Goal: Task Accomplishment & Management: Manage account settings

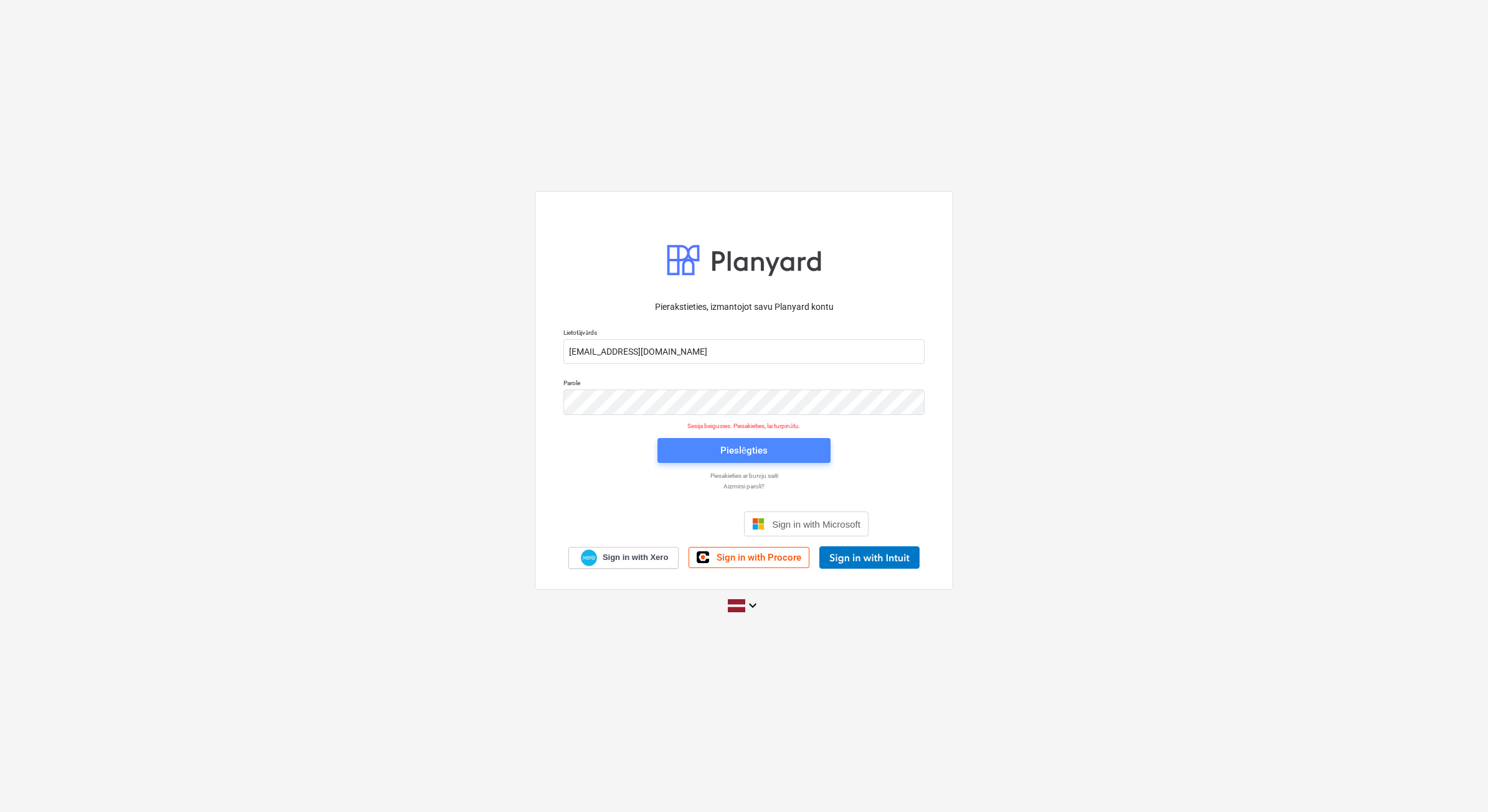
click at [758, 446] on div "Pieslēgties" at bounding box center [744, 450] width 47 height 16
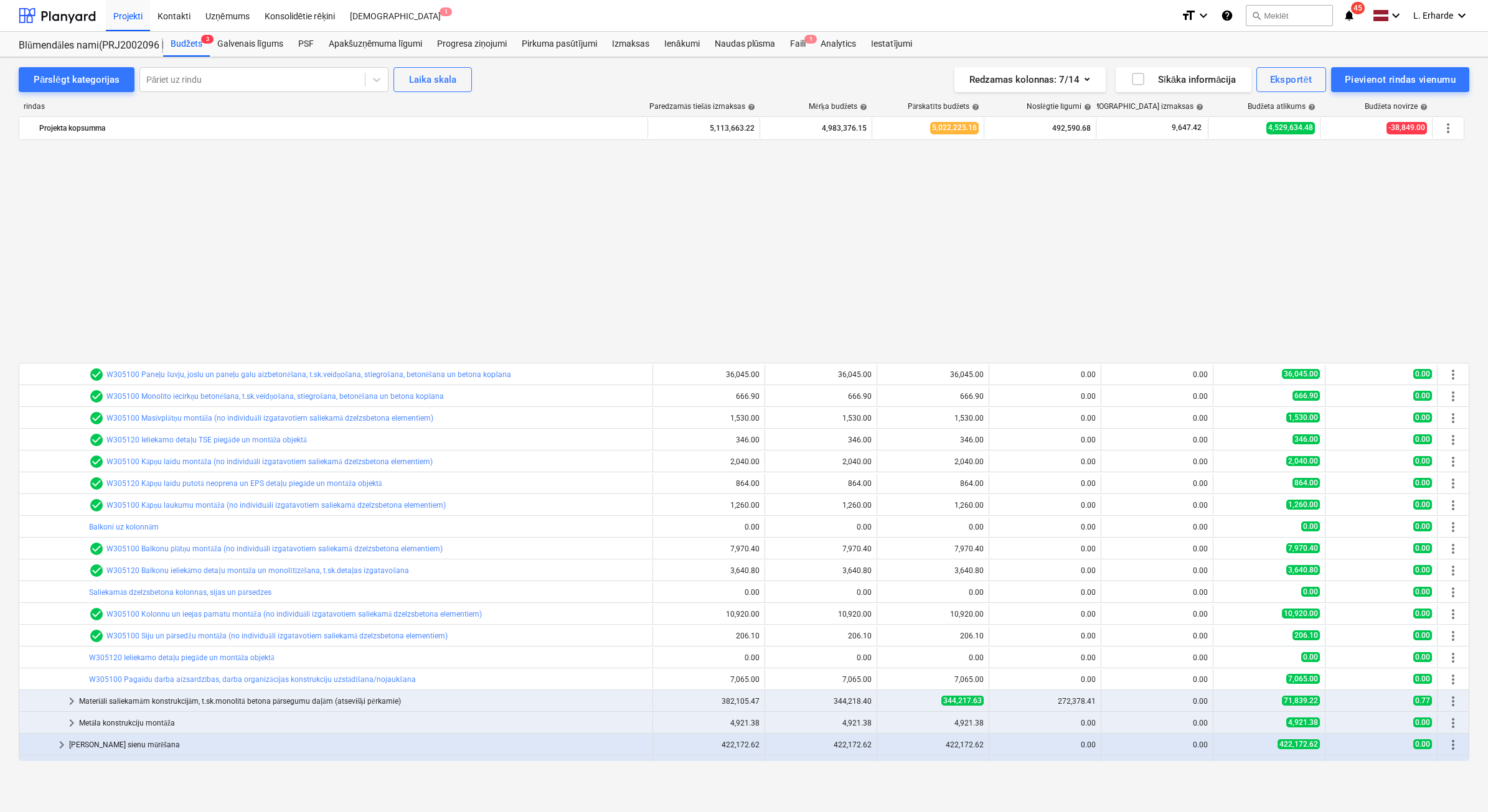
scroll to position [669, 0]
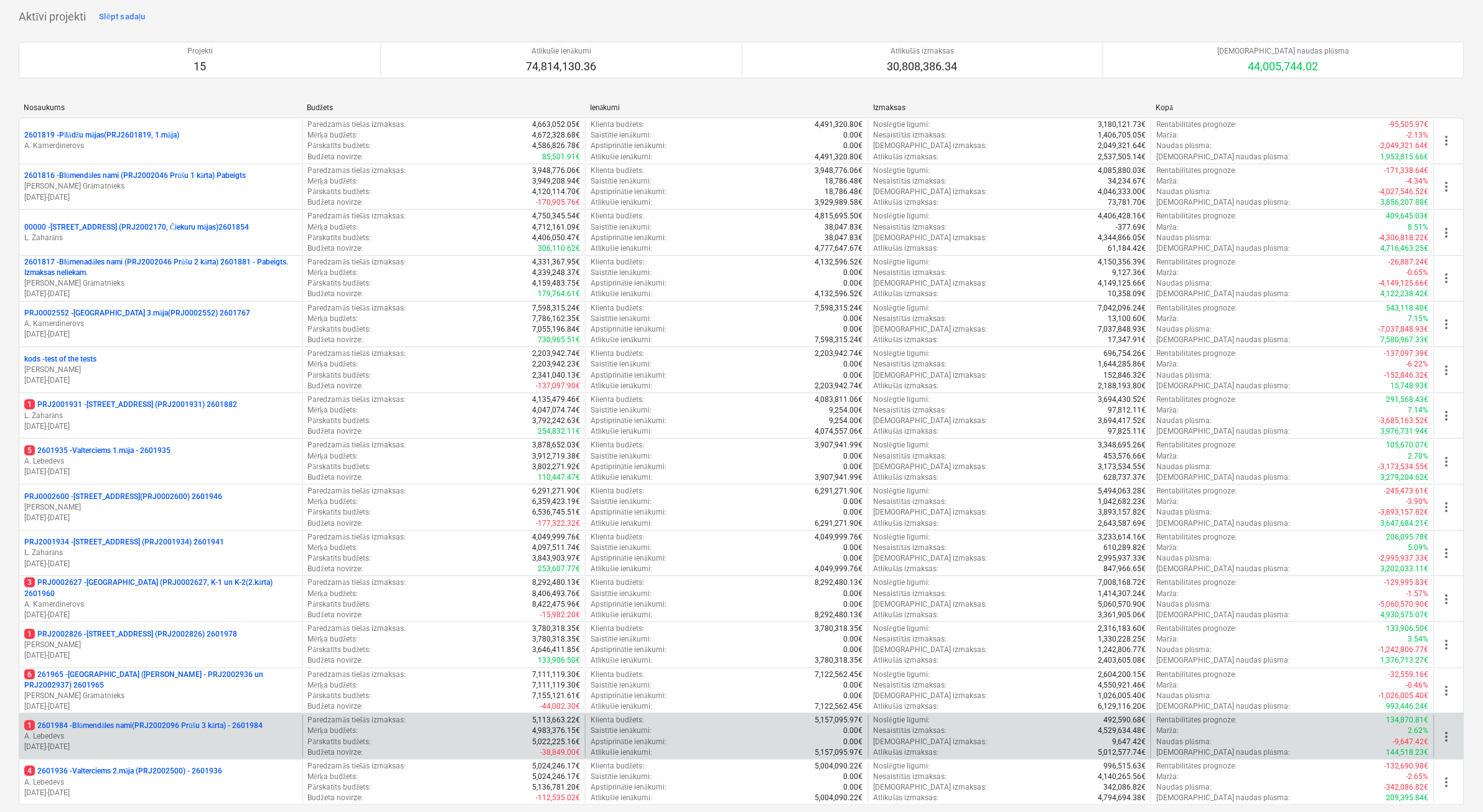
scroll to position [156, 0]
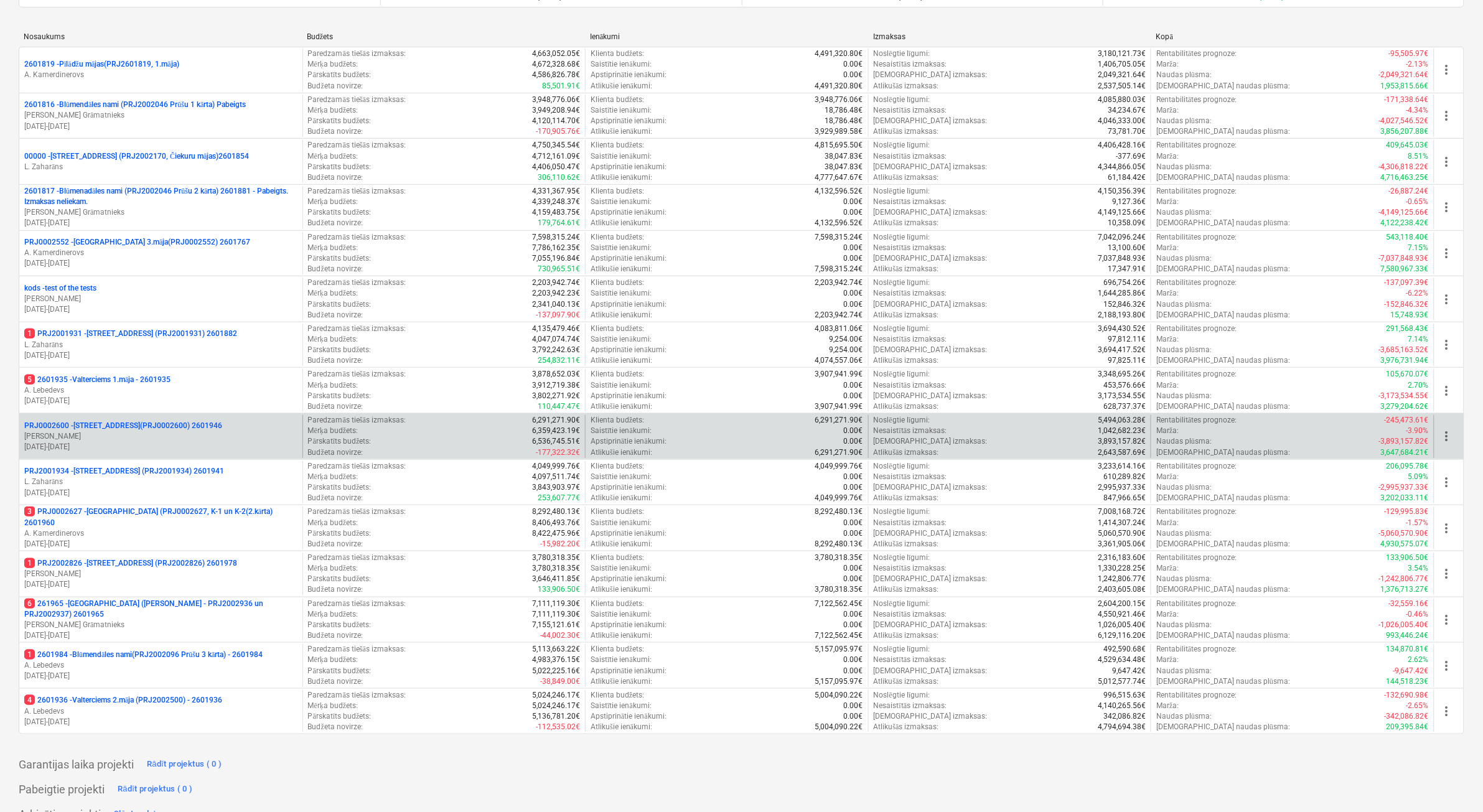
click at [201, 425] on p "PRJ0002600 - [STREET_ADDRESS](PRJ0002600) 2601946" at bounding box center [123, 426] width 198 height 11
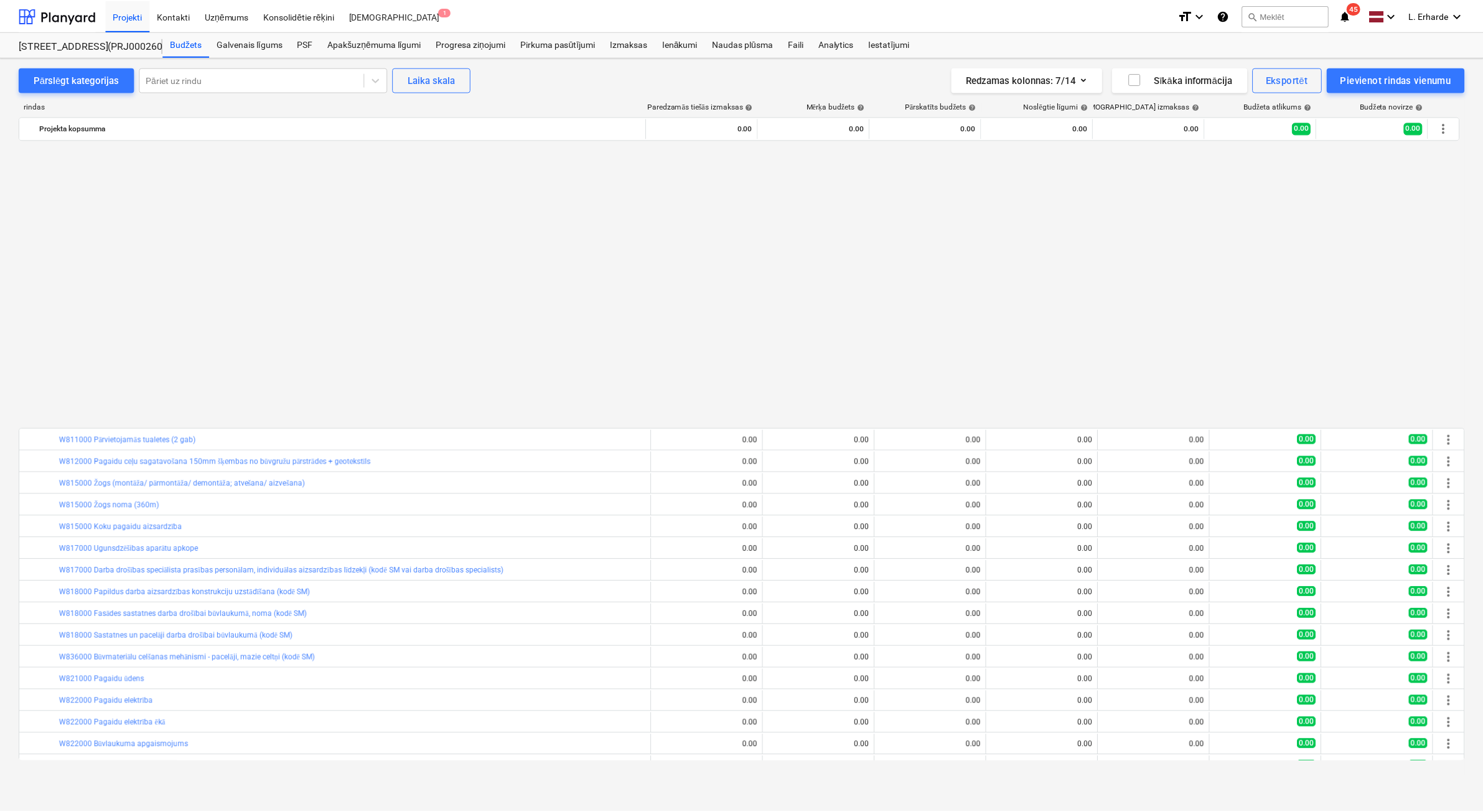
scroll to position [734, 0]
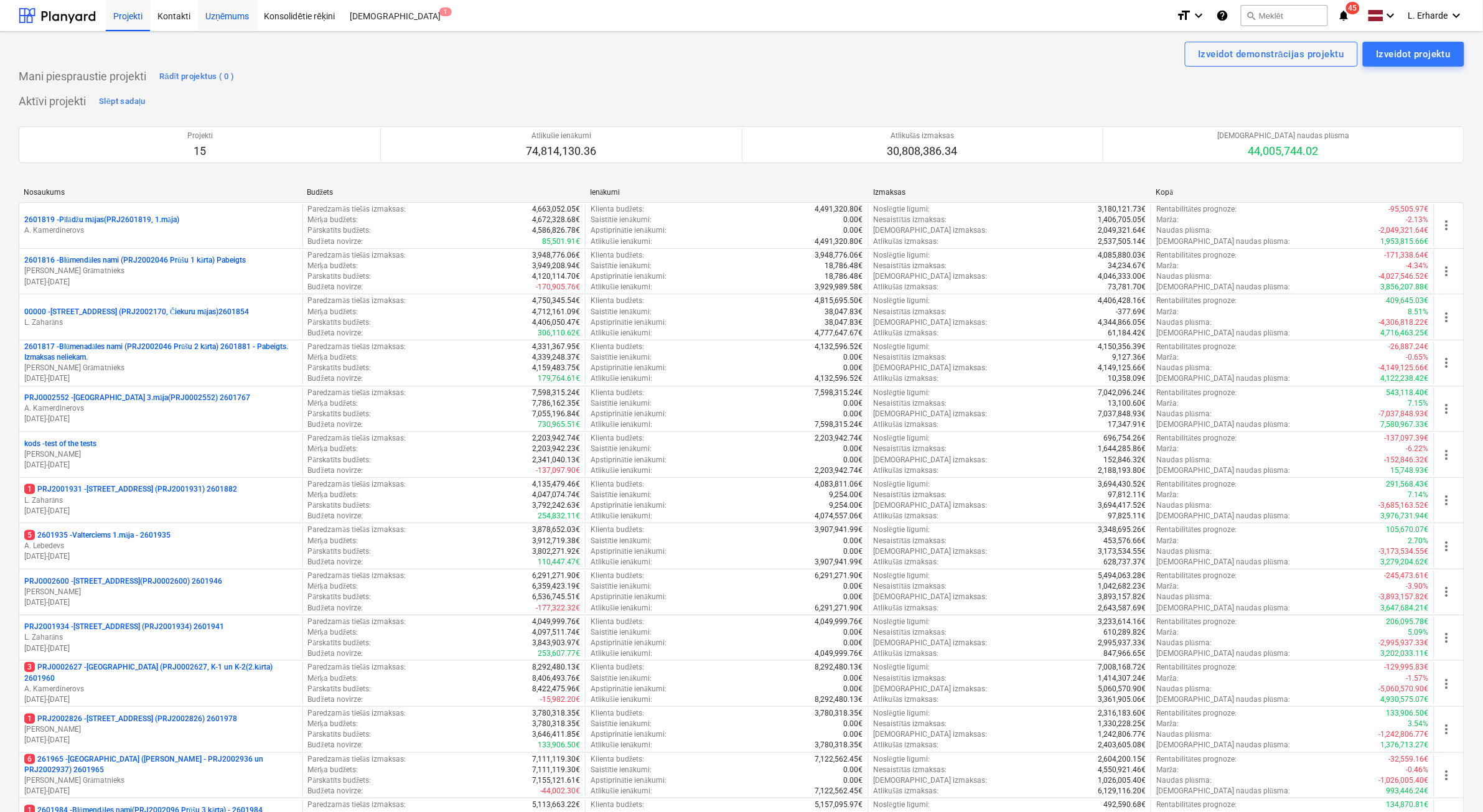
click at [231, 16] on div "Uzņēmums" at bounding box center [227, 15] width 59 height 32
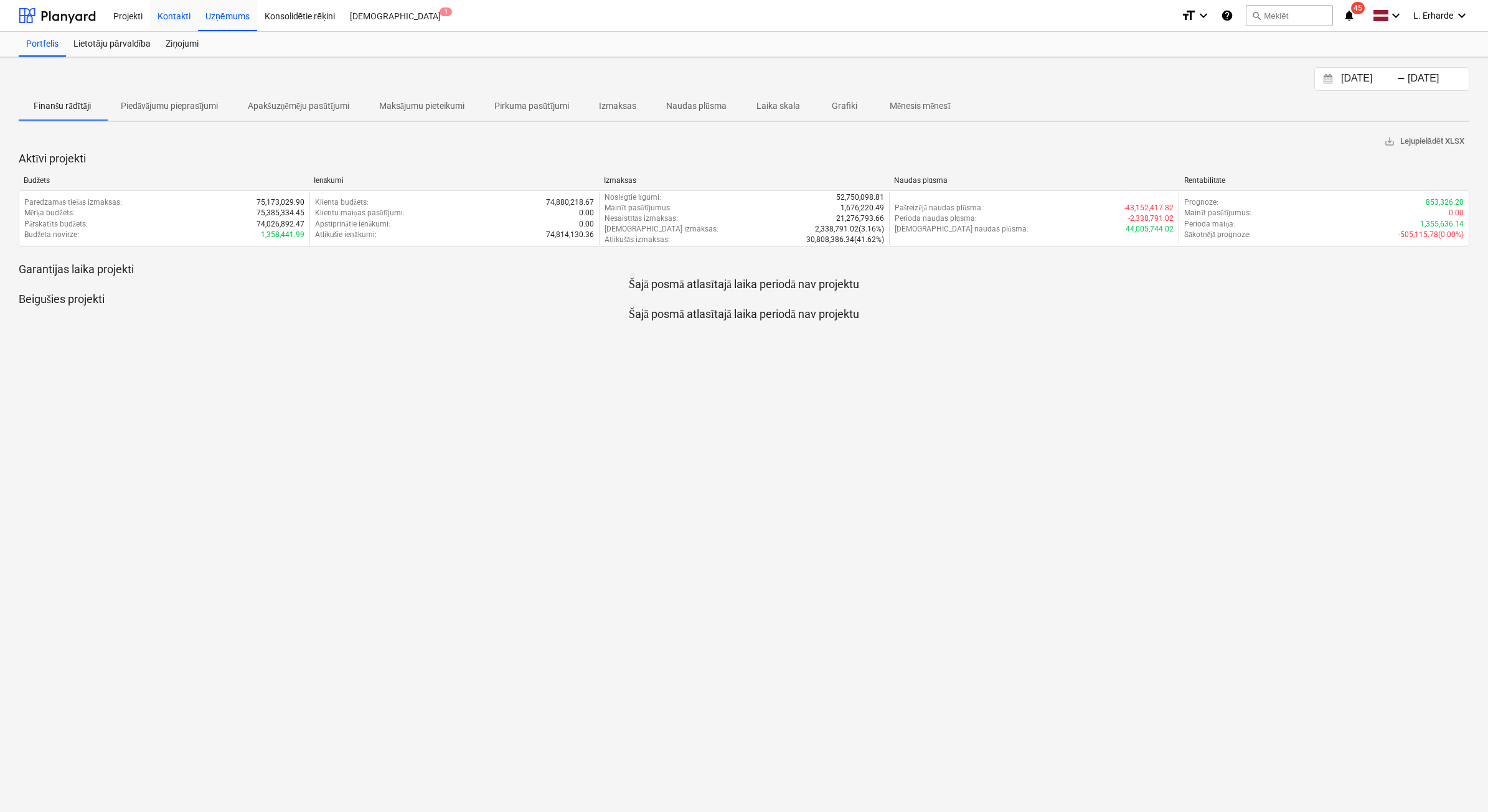
click at [170, 16] on div "Kontakti" at bounding box center [173, 15] width 48 height 32
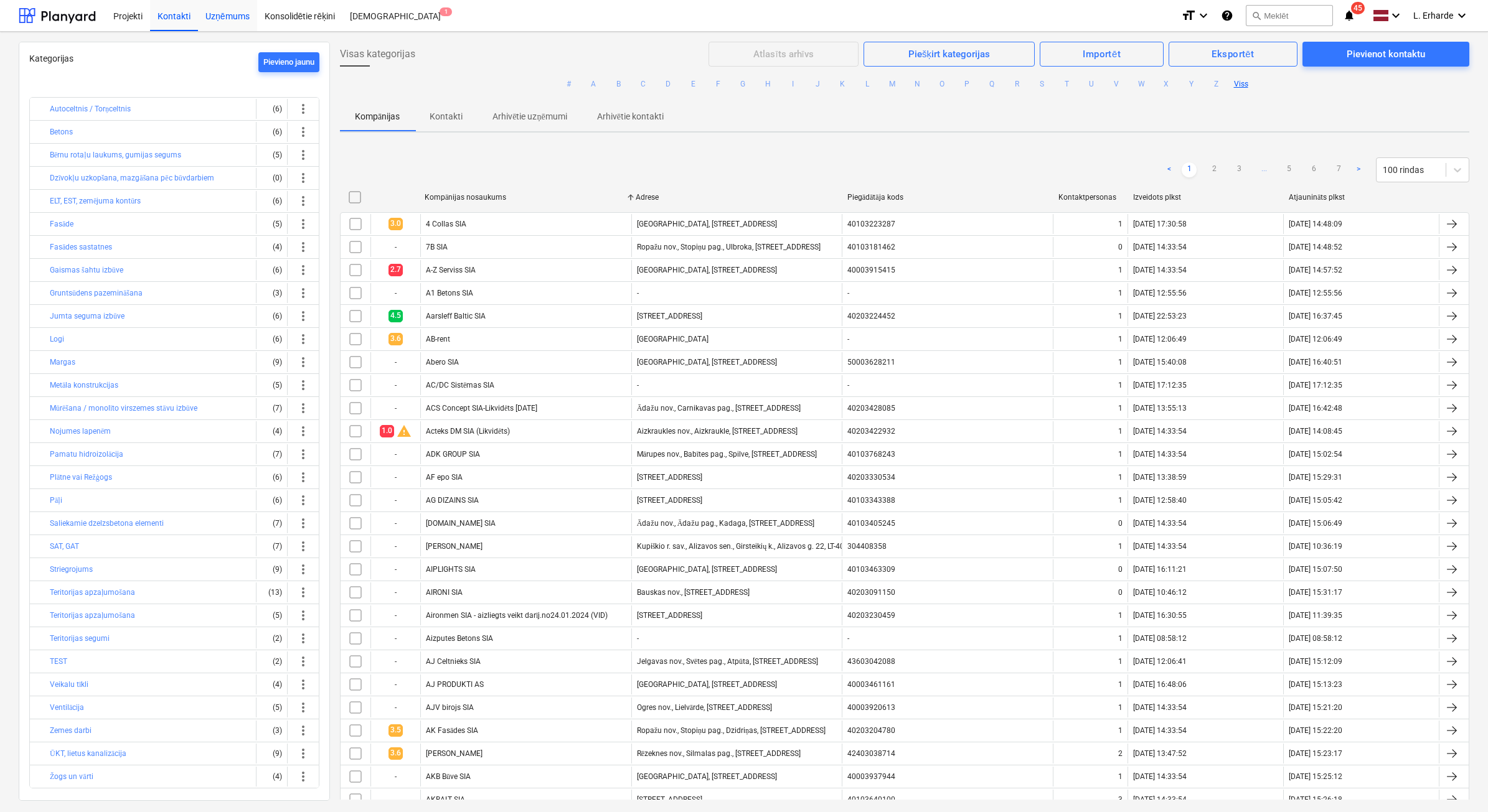
click at [232, 20] on div "Uzņēmums" at bounding box center [227, 15] width 59 height 32
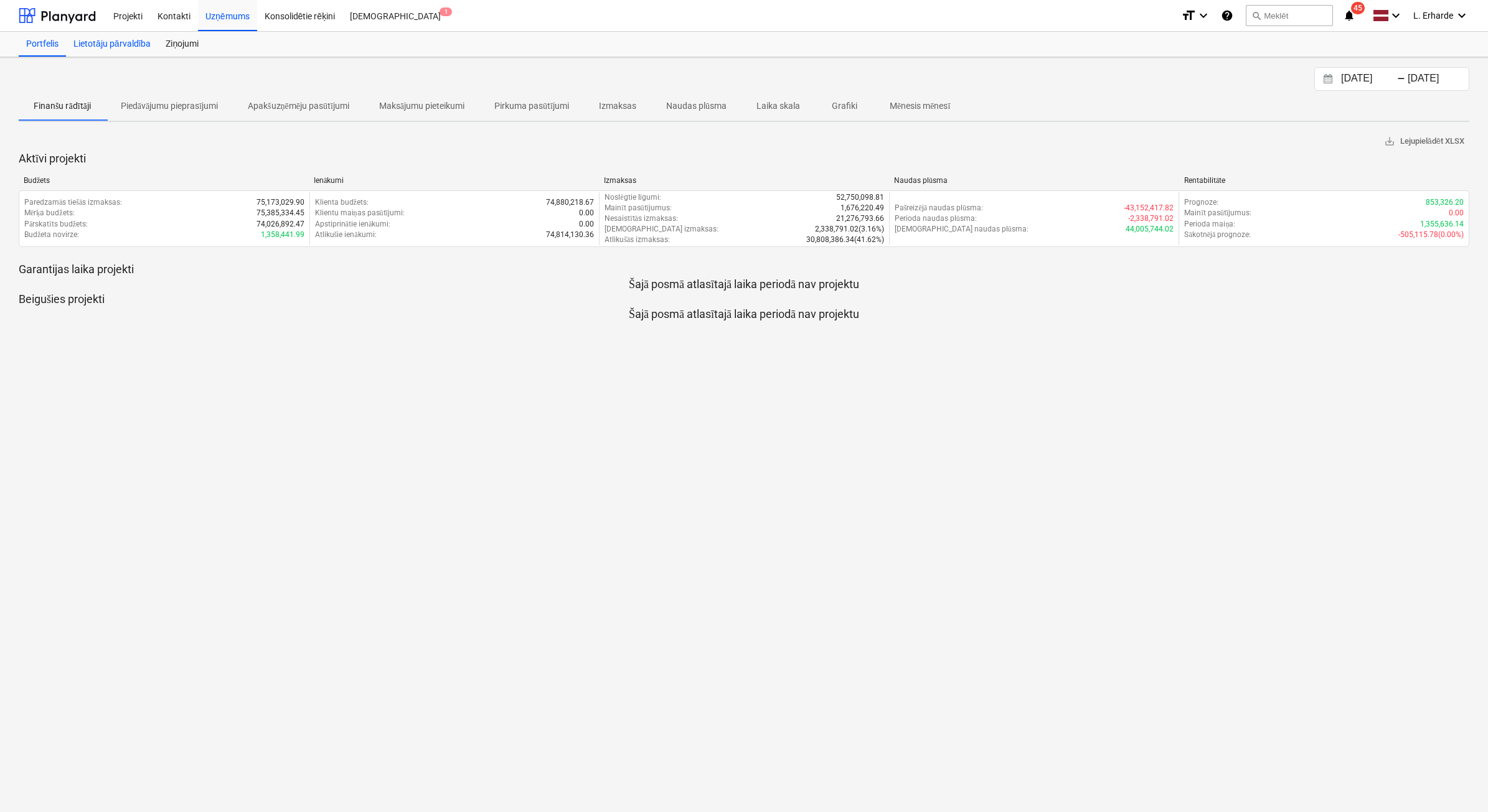
click at [125, 49] on div "Lietotāju pārvaldība" at bounding box center [112, 44] width 92 height 25
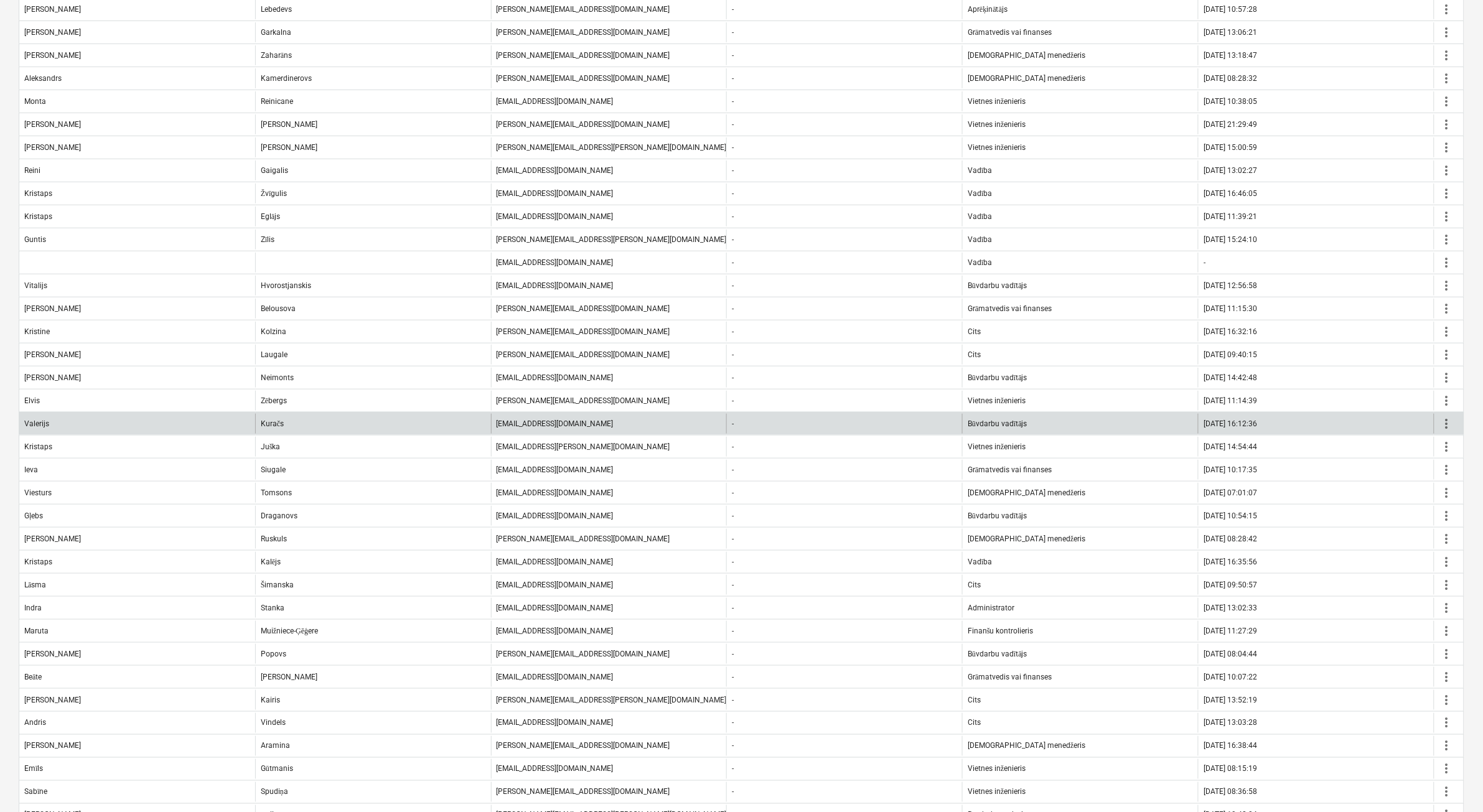
scroll to position [404, 0]
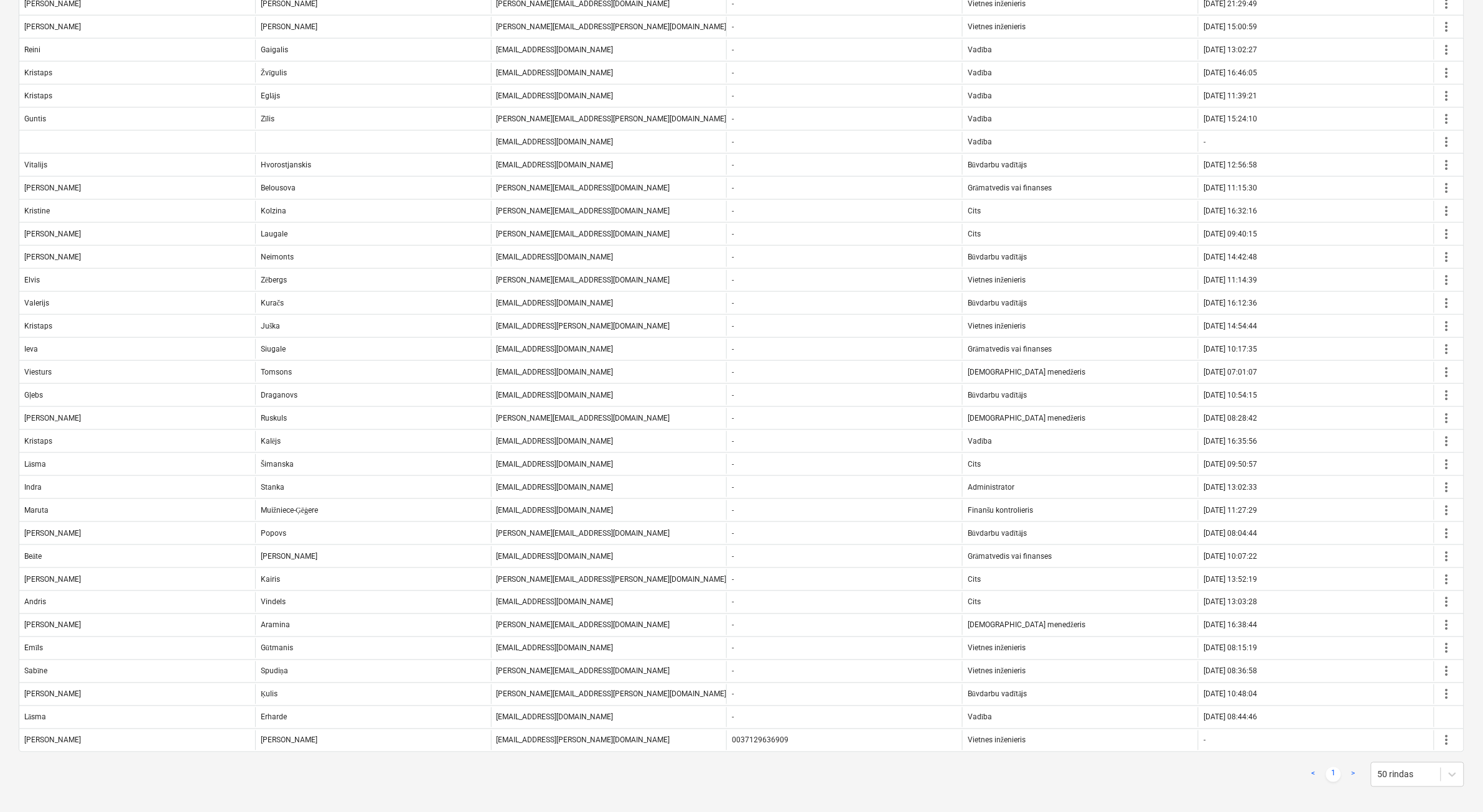
click at [1475, 254] on div "Lietotāju pārvaldība Pievienot jaunu lietotāju Lietotāju pievienošana ietekmēs …" at bounding box center [741, 235] width 1483 height 1154
click at [1476, 253] on div "Lietotāju pārvaldība Pievienot jaunu lietotāju Lietotāju pievienošana ietekmēs …" at bounding box center [741, 235] width 1483 height 1154
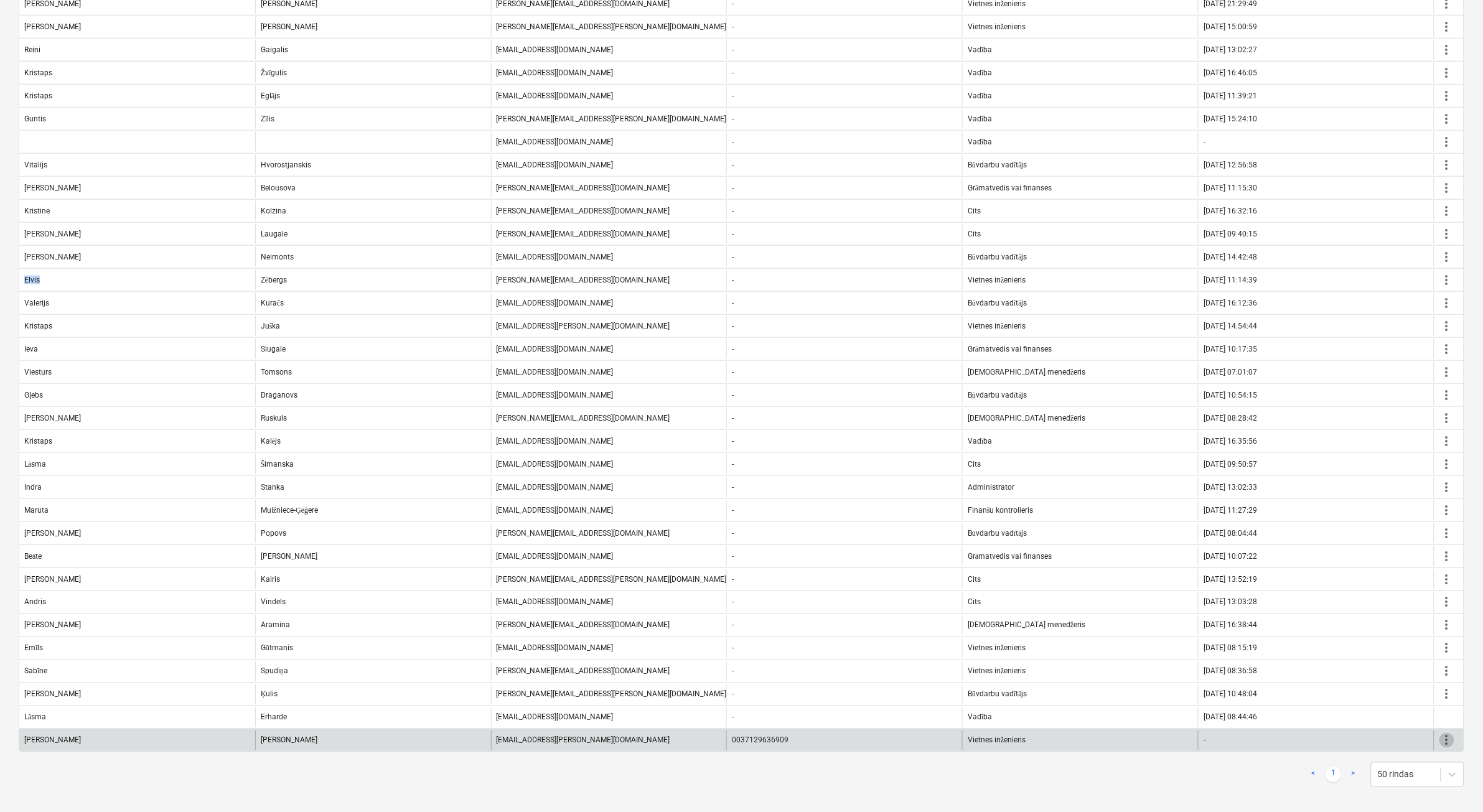
click at [1452, 742] on span "more_vert" at bounding box center [1447, 740] width 15 height 15
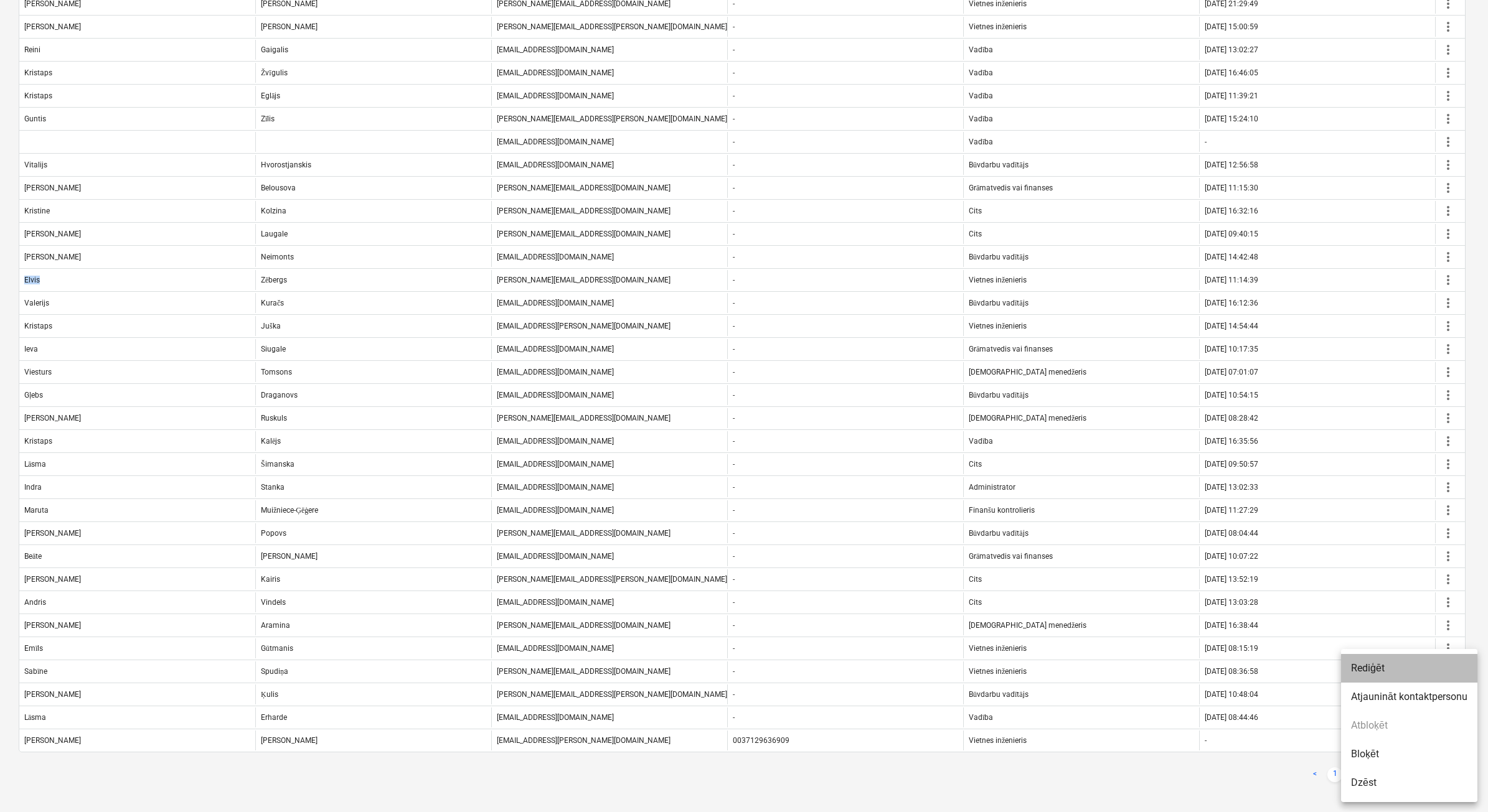
click at [1396, 666] on li "Rediģēt" at bounding box center [1409, 668] width 136 height 28
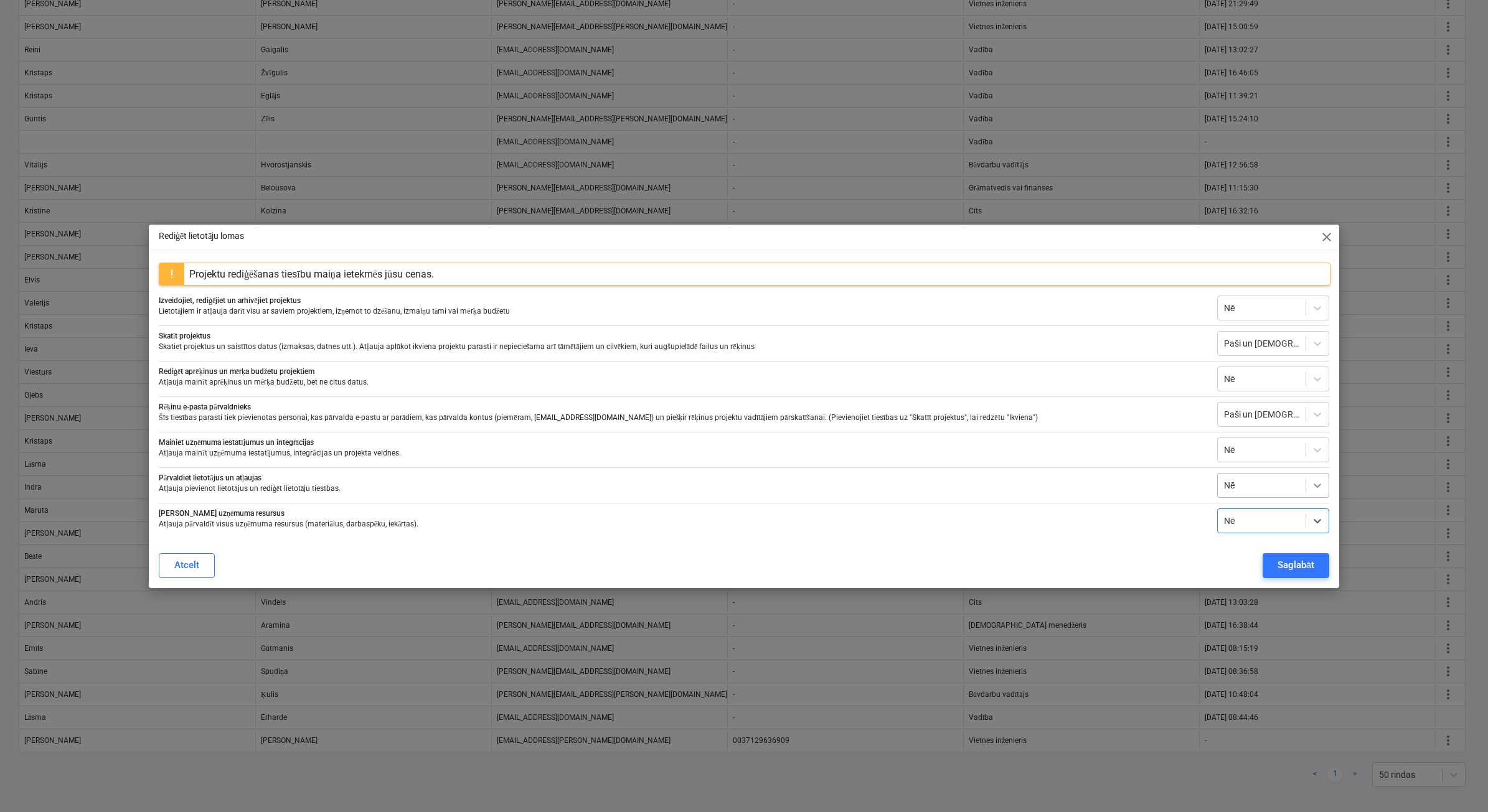
click at [1314, 486] on icon at bounding box center [1317, 486] width 7 height 4
click at [1313, 520] on icon at bounding box center [1317, 521] width 12 height 12
click at [1254, 568] on div "Jā" at bounding box center [1273, 575] width 112 height 20
click at [1295, 561] on div "Saglabāt" at bounding box center [1296, 565] width 37 height 16
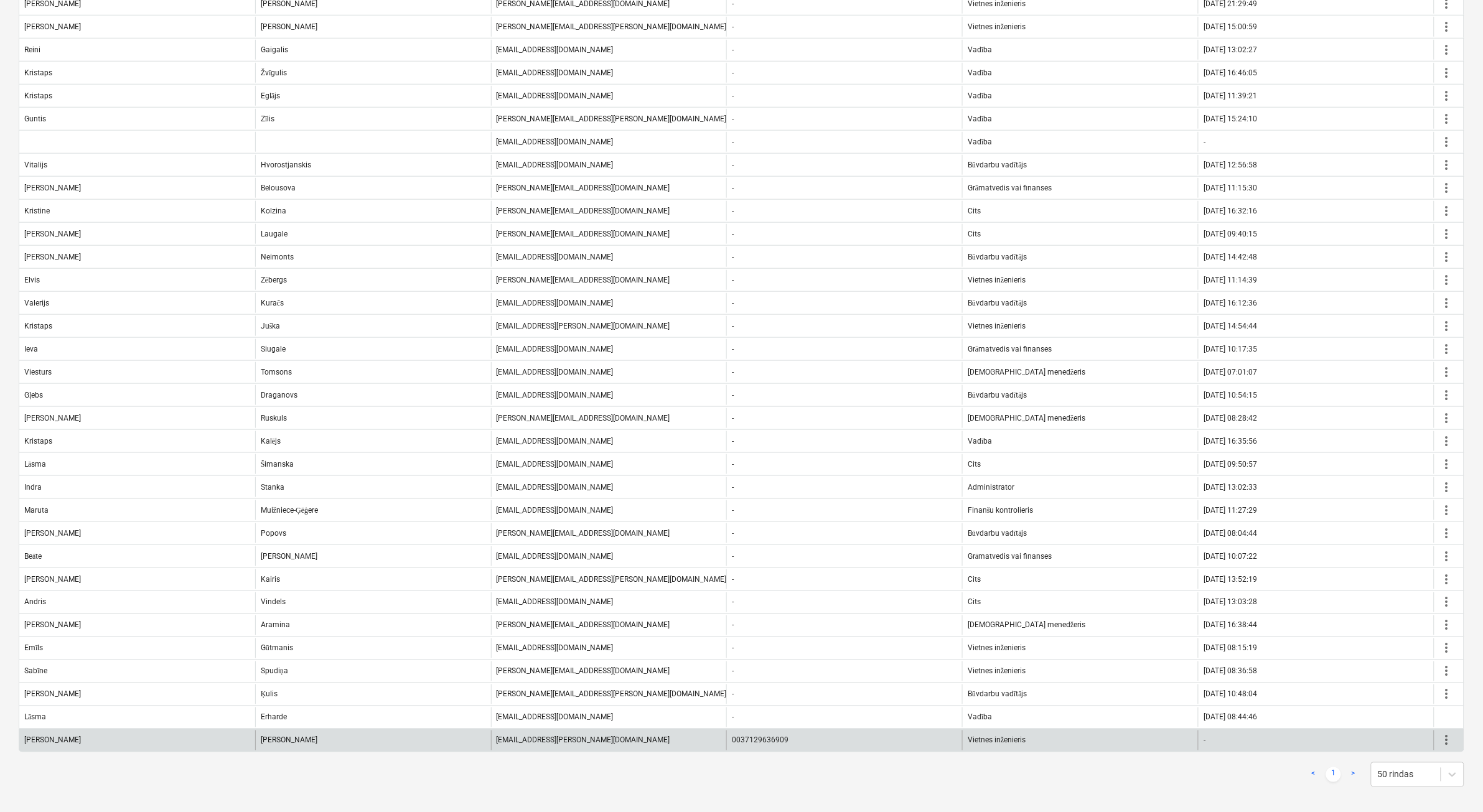
click at [1453, 744] on span "more_vert" at bounding box center [1447, 740] width 15 height 15
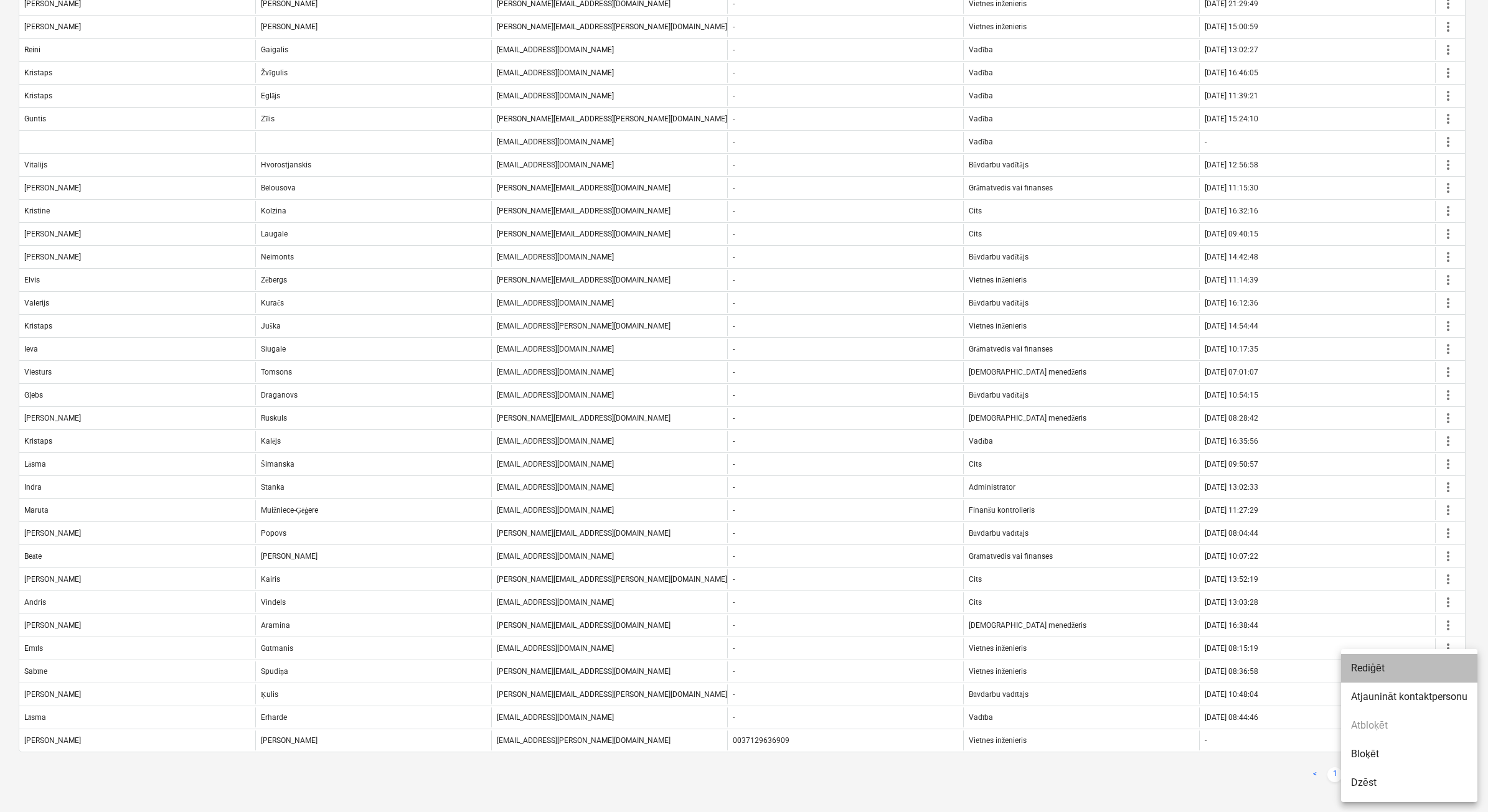
click at [1376, 662] on li "Rediģēt" at bounding box center [1409, 668] width 136 height 28
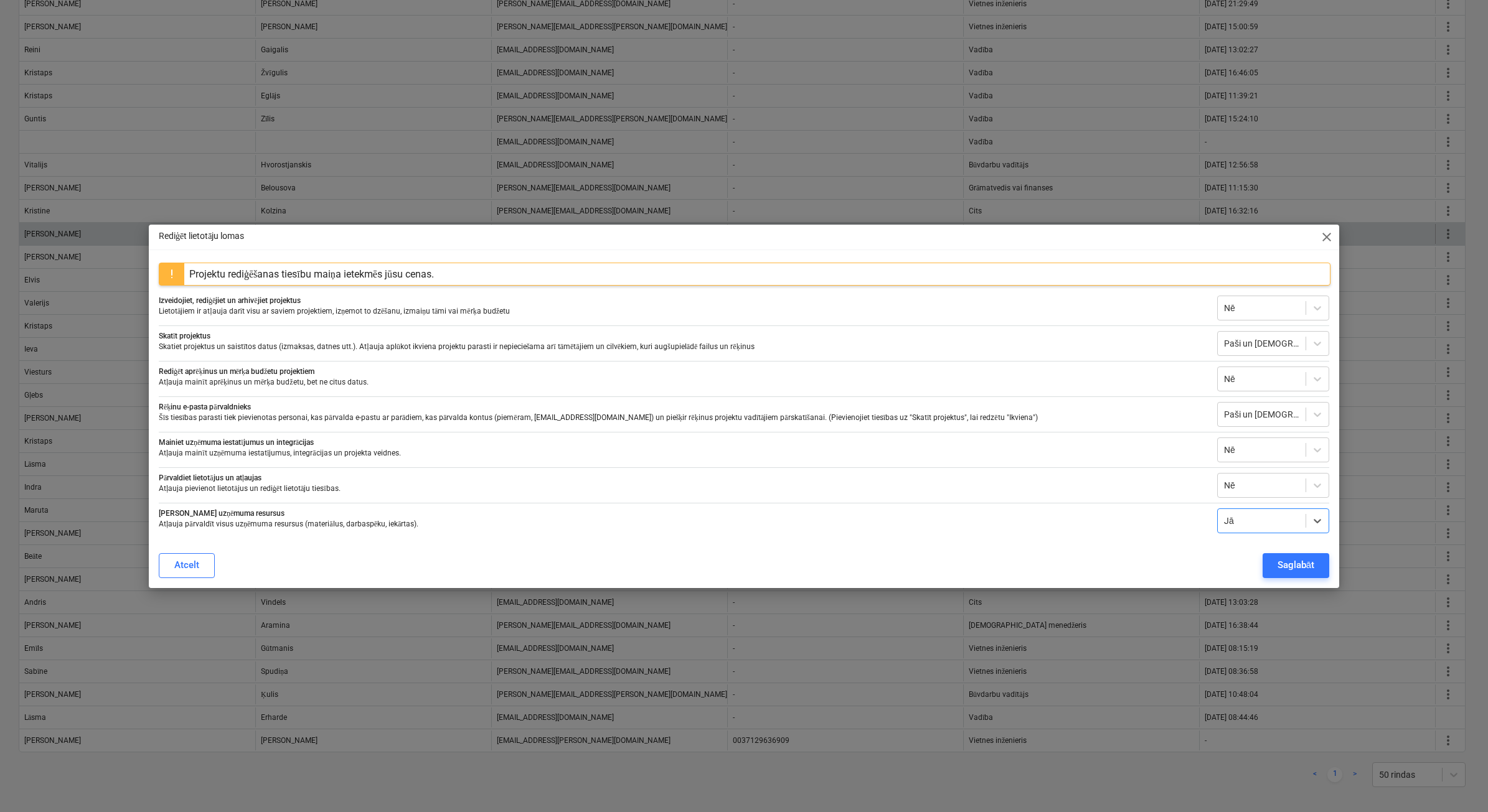
drag, startPoint x: 1327, startPoint y: 234, endPoint x: 1311, endPoint y: 240, distance: 17.1
click at [1327, 233] on span "close" at bounding box center [1327, 237] width 15 height 15
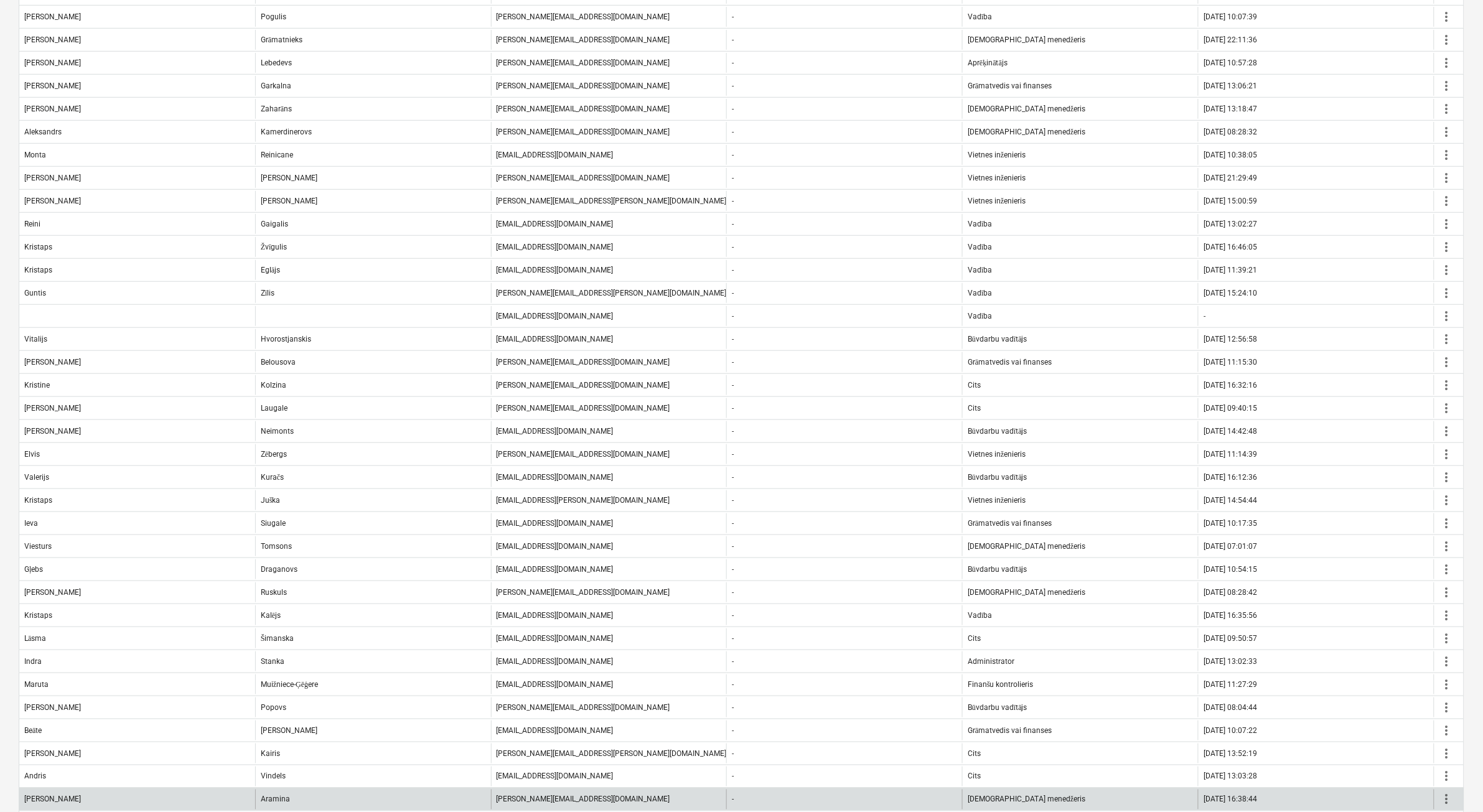
scroll to position [0, 0]
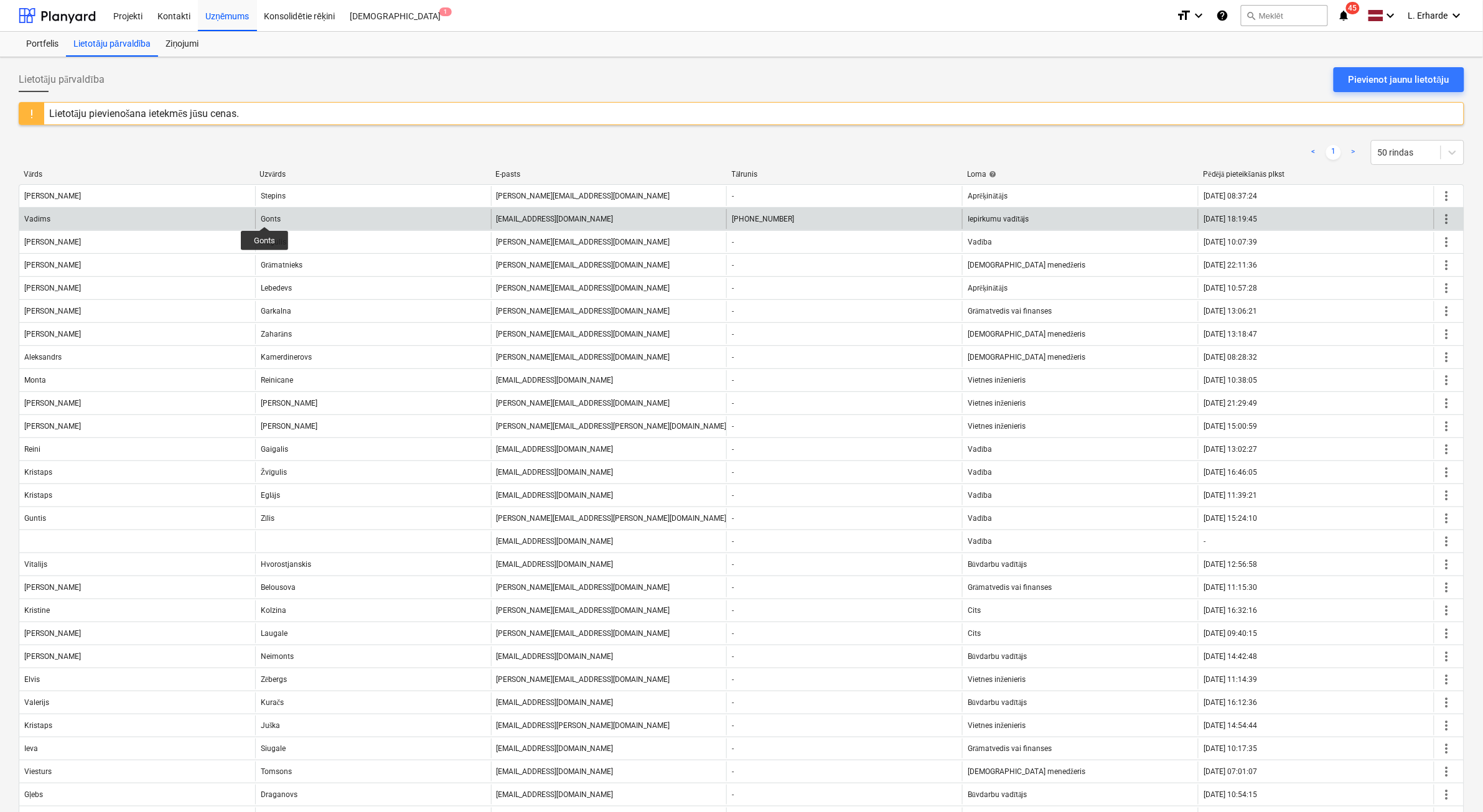
click at [264, 215] on div "Gonts" at bounding box center [270, 219] width 20 height 9
click at [1449, 215] on span "more_vert" at bounding box center [1447, 219] width 15 height 15
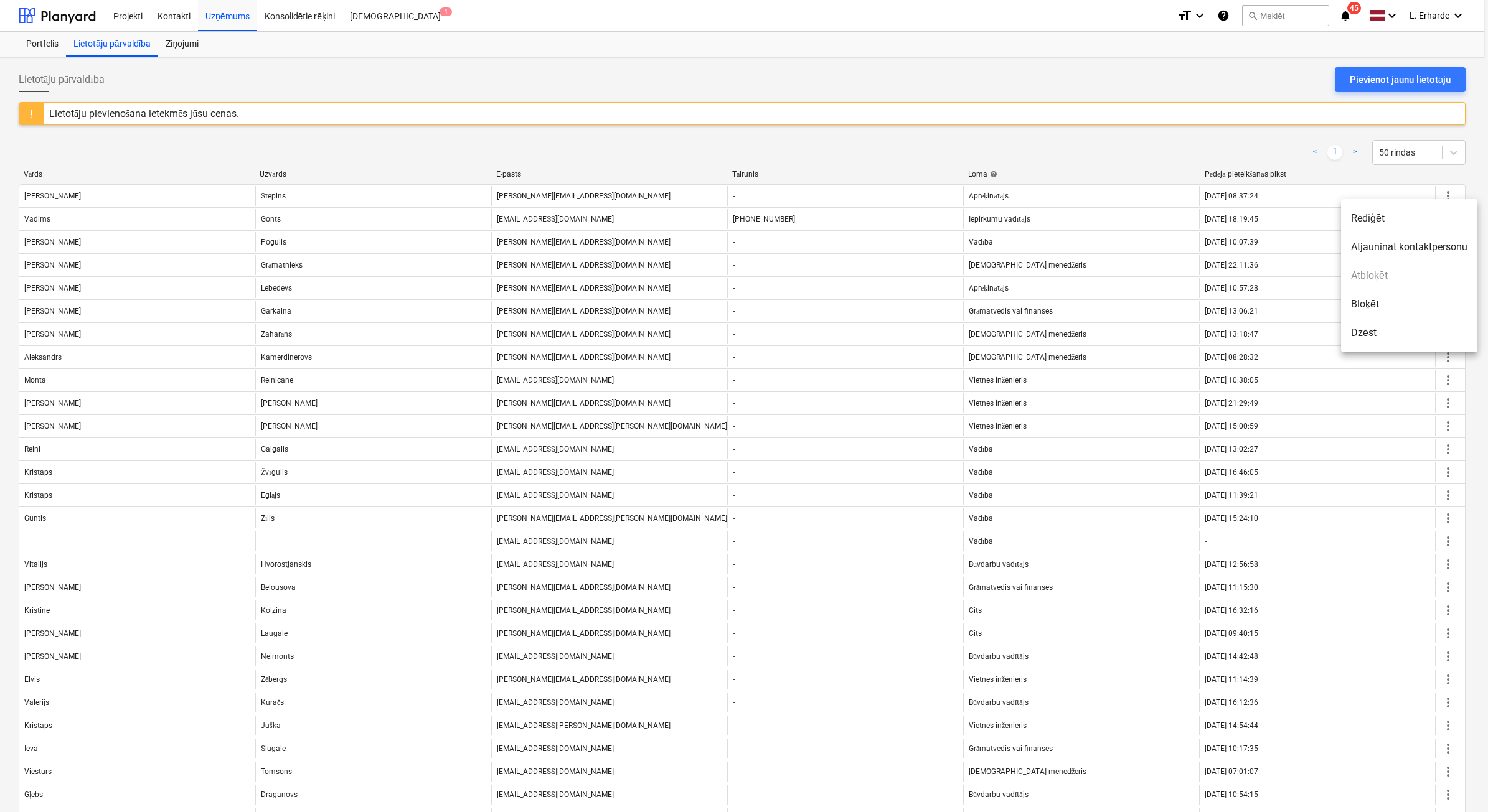
click at [1381, 222] on li "Rediģēt" at bounding box center [1409, 218] width 136 height 28
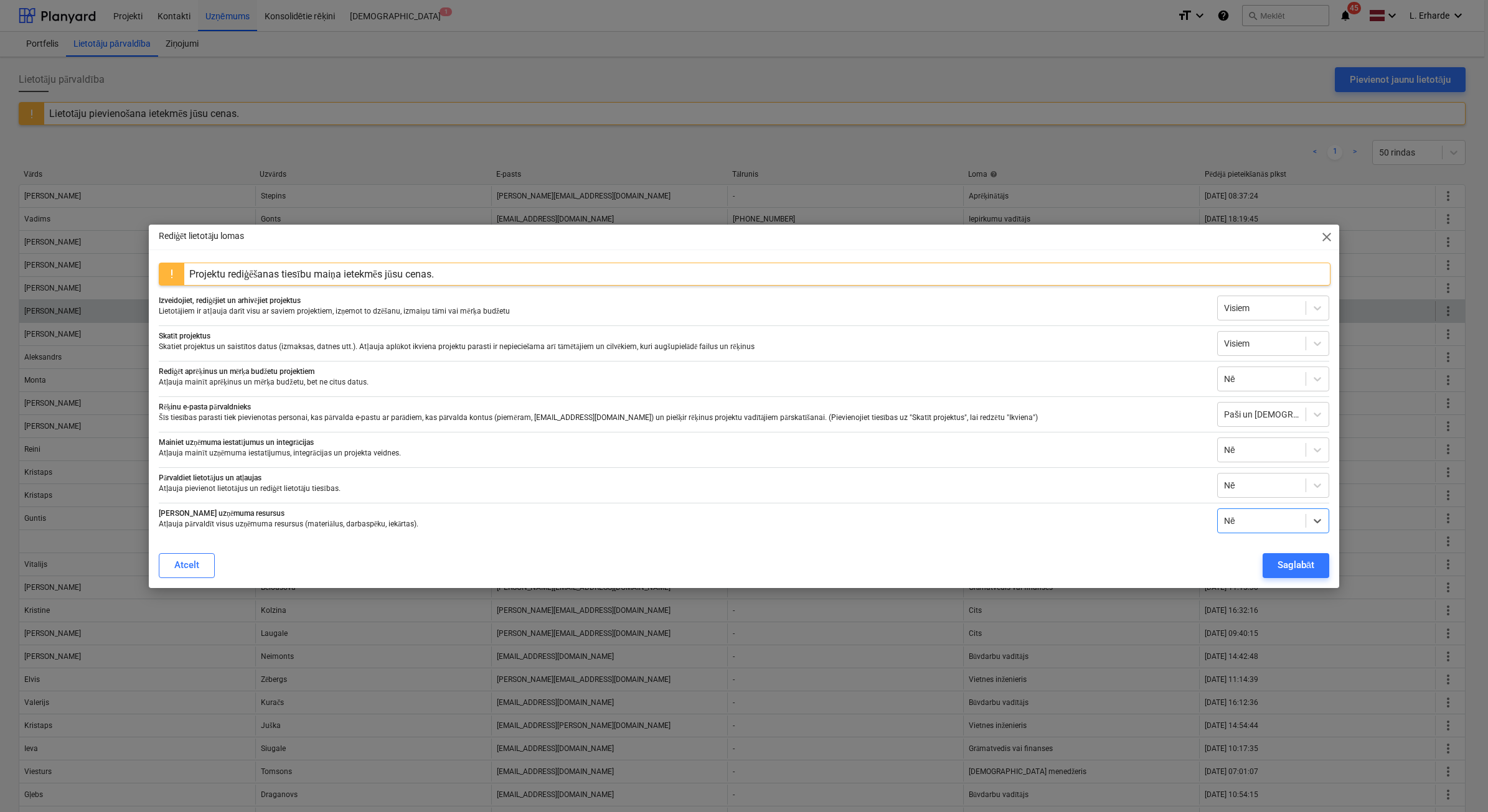
click at [1329, 233] on span "close" at bounding box center [1327, 237] width 15 height 15
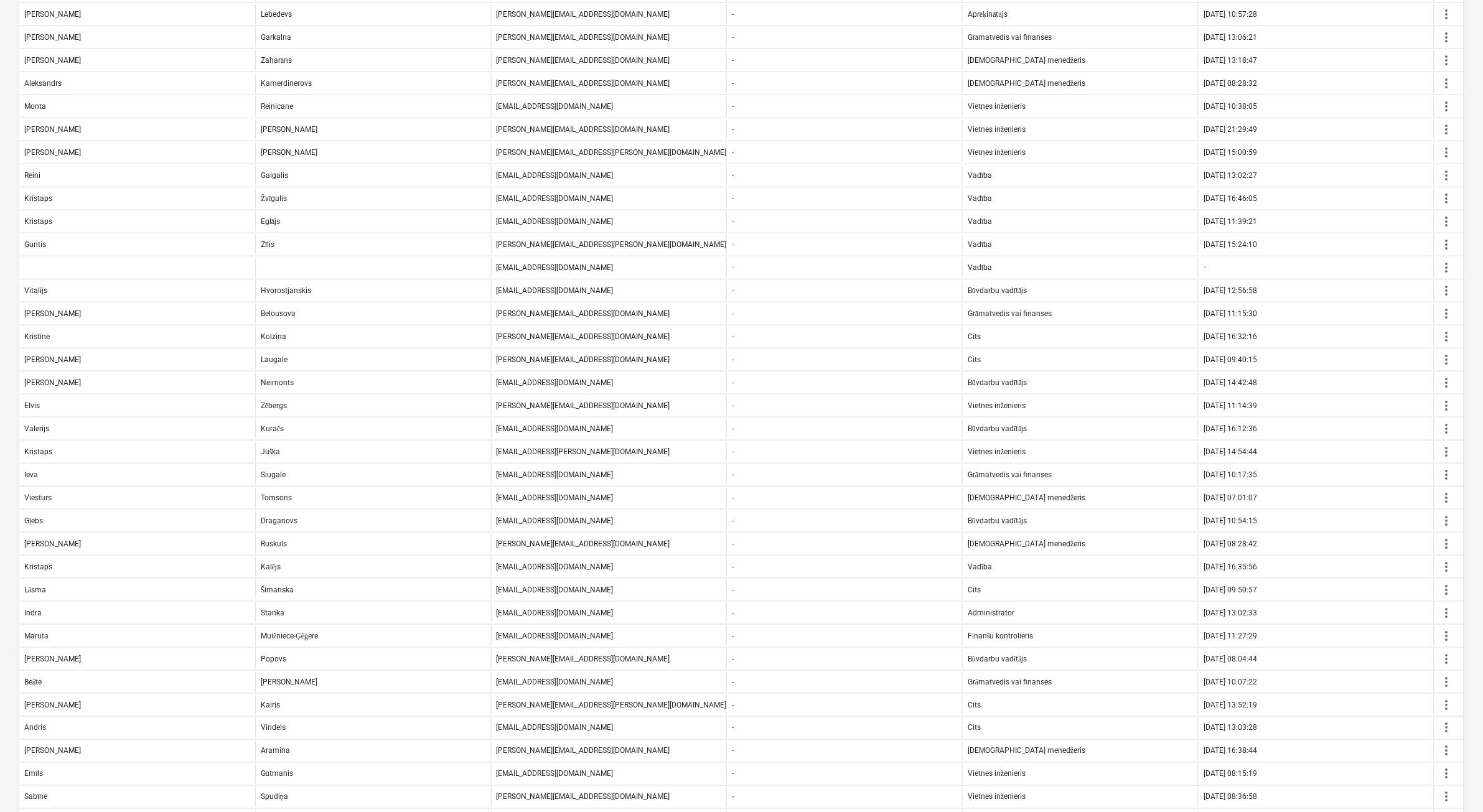
scroll to position [404, 0]
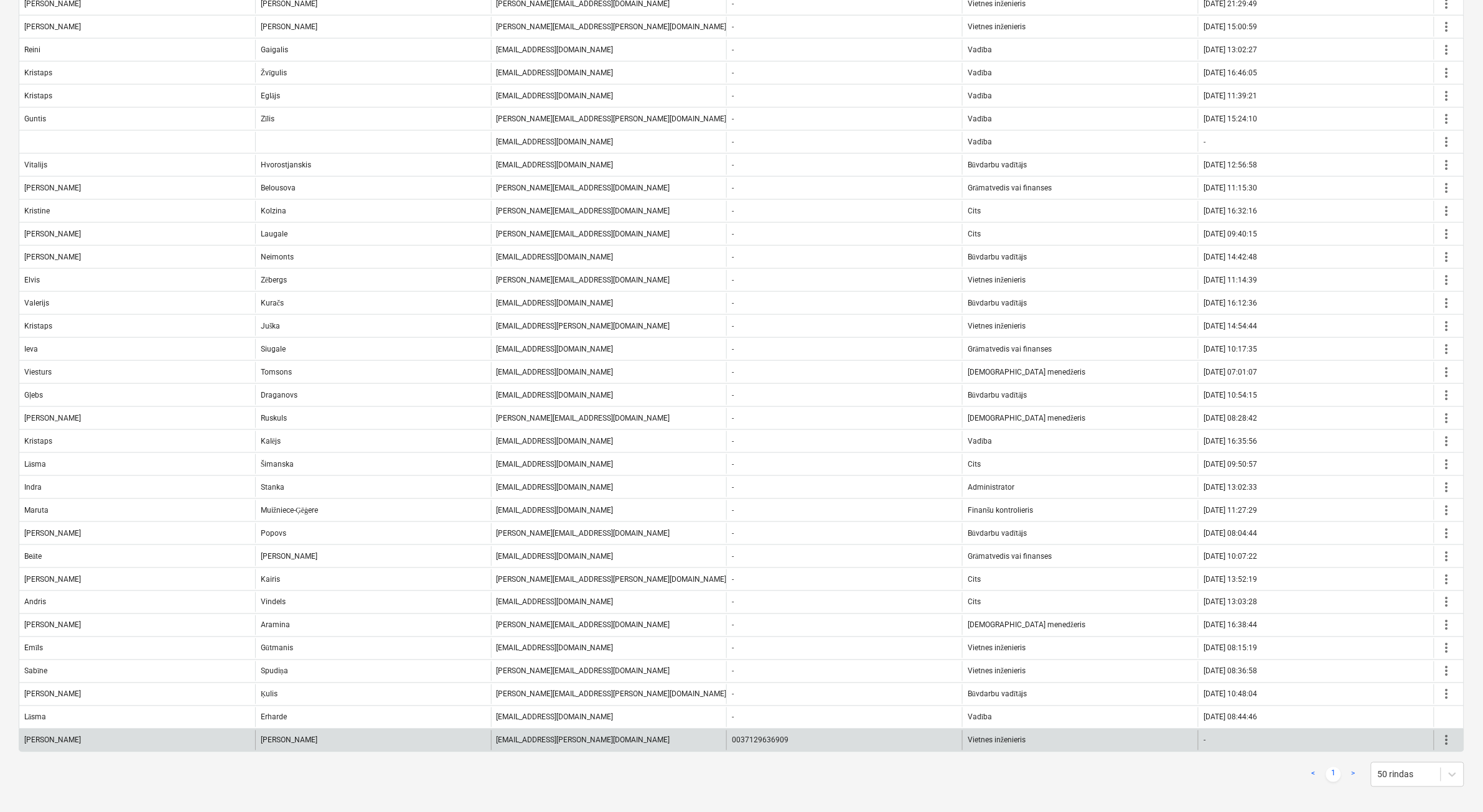
click at [1444, 735] on span "more_vert" at bounding box center [1447, 740] width 15 height 15
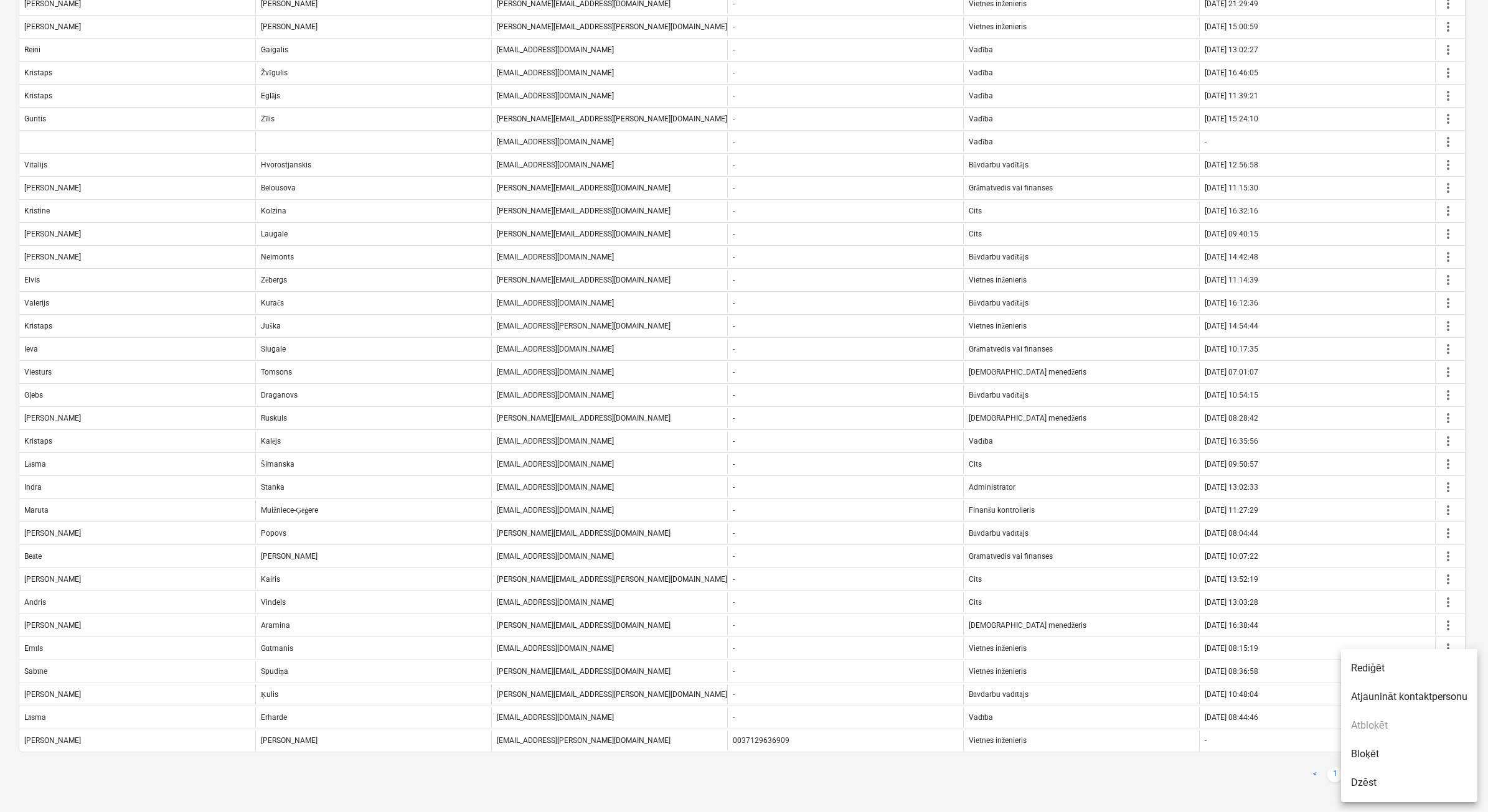
click at [1391, 672] on li "Rediģēt" at bounding box center [1409, 668] width 136 height 28
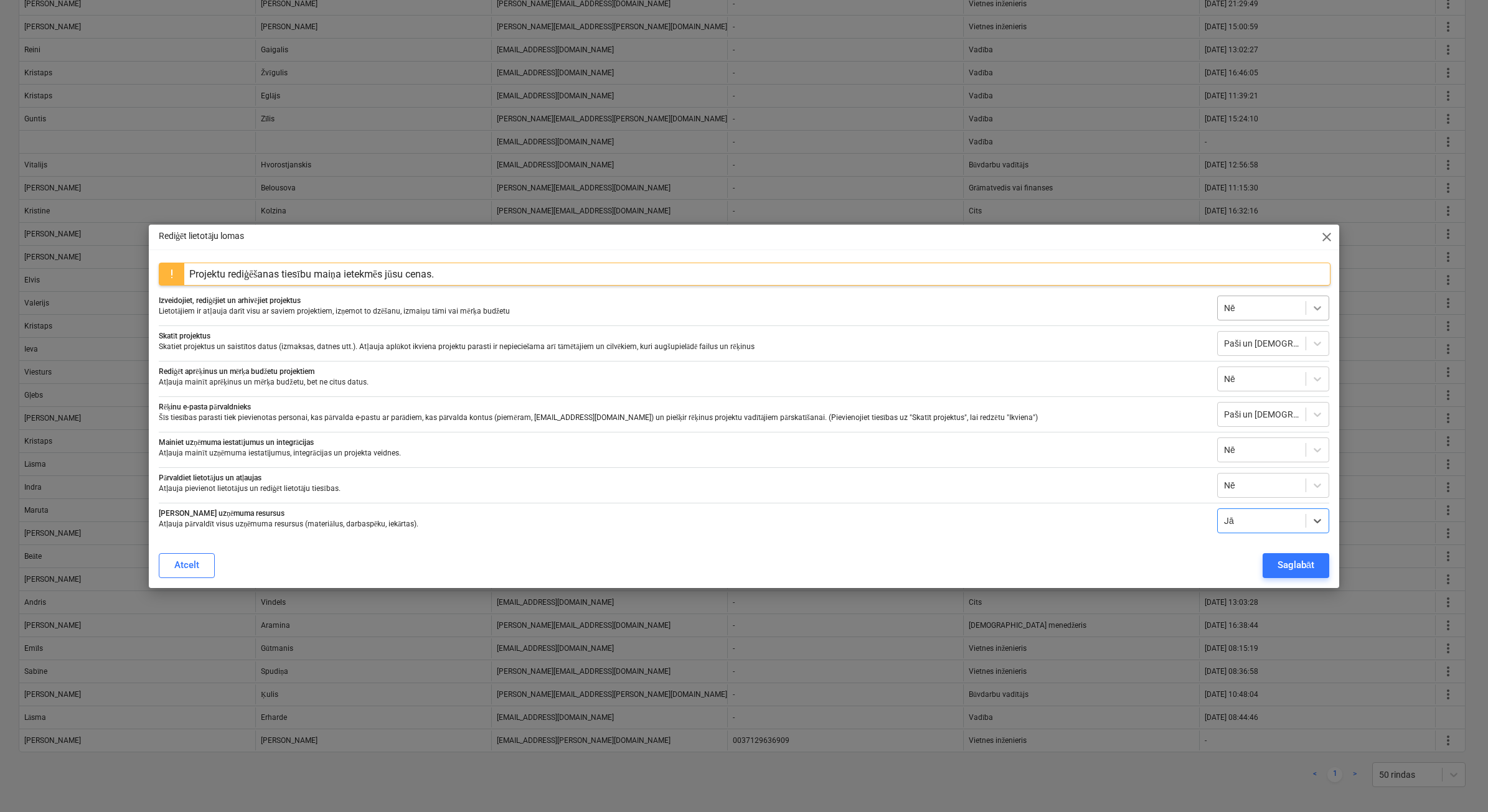
click at [1315, 299] on div at bounding box center [1317, 307] width 22 height 22
click at [1252, 381] on div "Visiem" at bounding box center [1273, 381] width 112 height 20
click at [1315, 335] on div at bounding box center [1317, 343] width 22 height 22
click at [1266, 400] on div "Visiem" at bounding box center [1273, 397] width 112 height 20
click at [1252, 526] on div at bounding box center [1261, 521] width 75 height 12
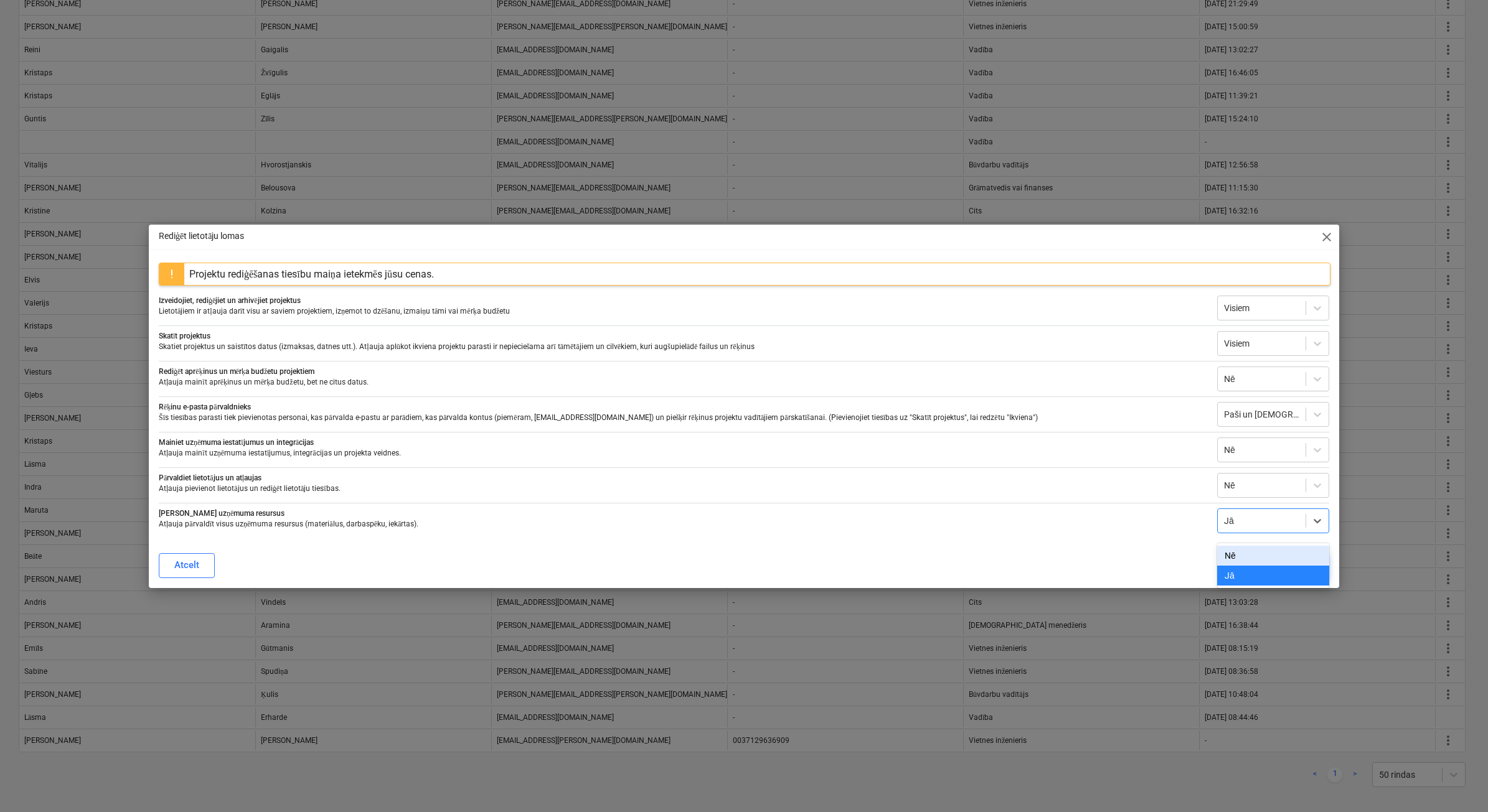
click at [1241, 552] on div "Nē" at bounding box center [1273, 555] width 112 height 20
click at [1298, 565] on div "Saglabāt" at bounding box center [1296, 565] width 37 height 16
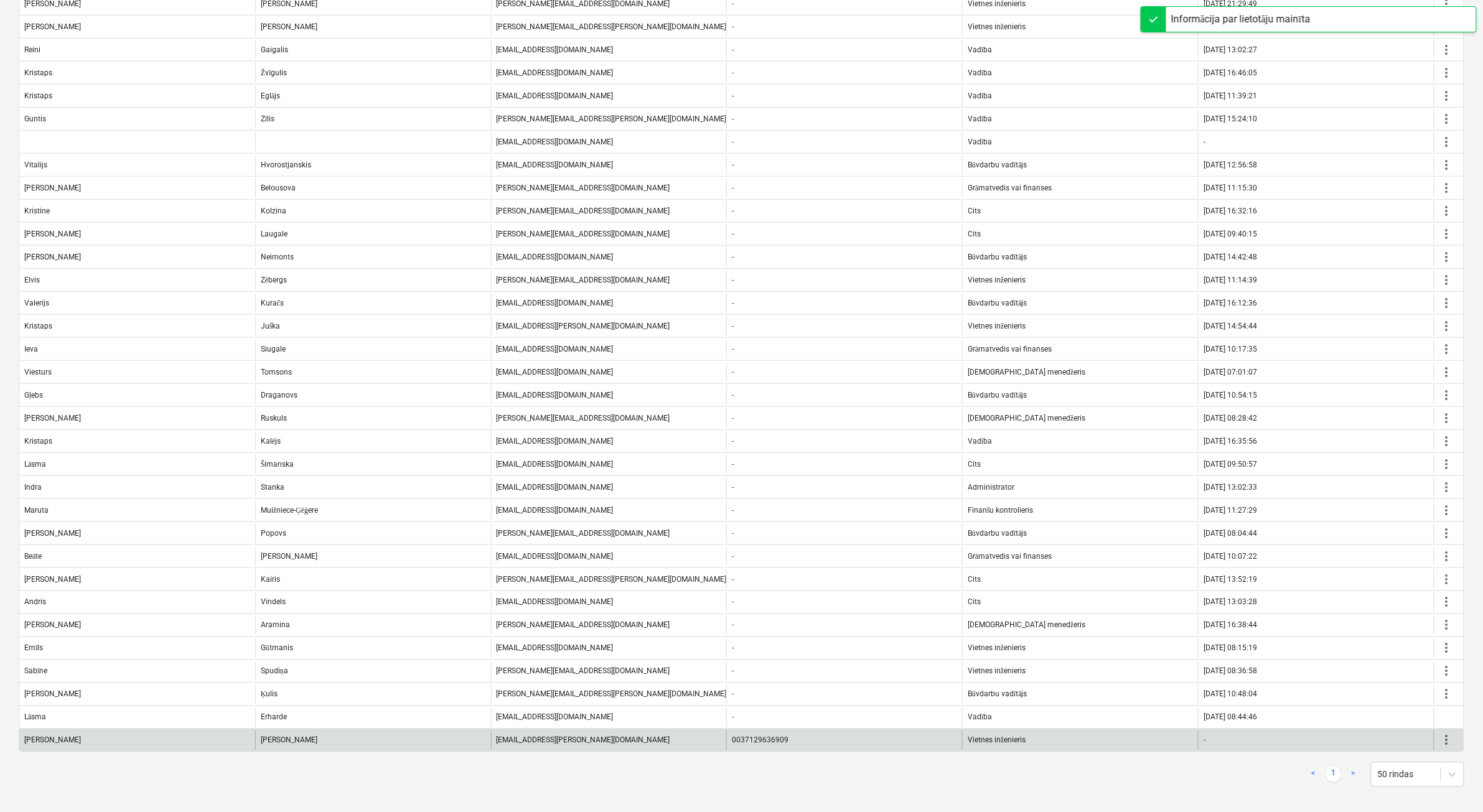
click at [1448, 744] on span "more_vert" at bounding box center [1447, 740] width 15 height 15
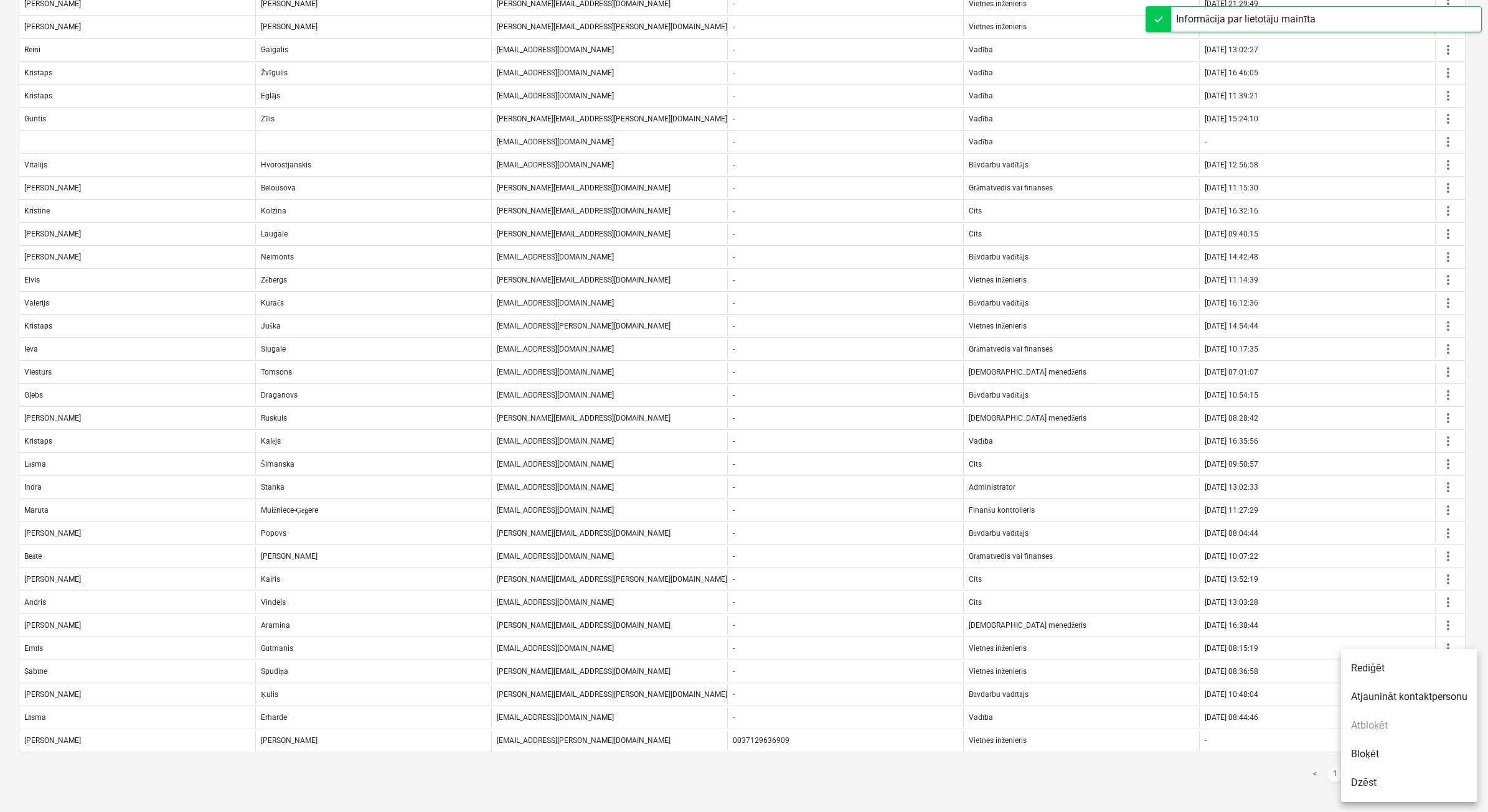
click at [1409, 689] on li "Atjaunināt kontaktpersonu" at bounding box center [1409, 697] width 136 height 28
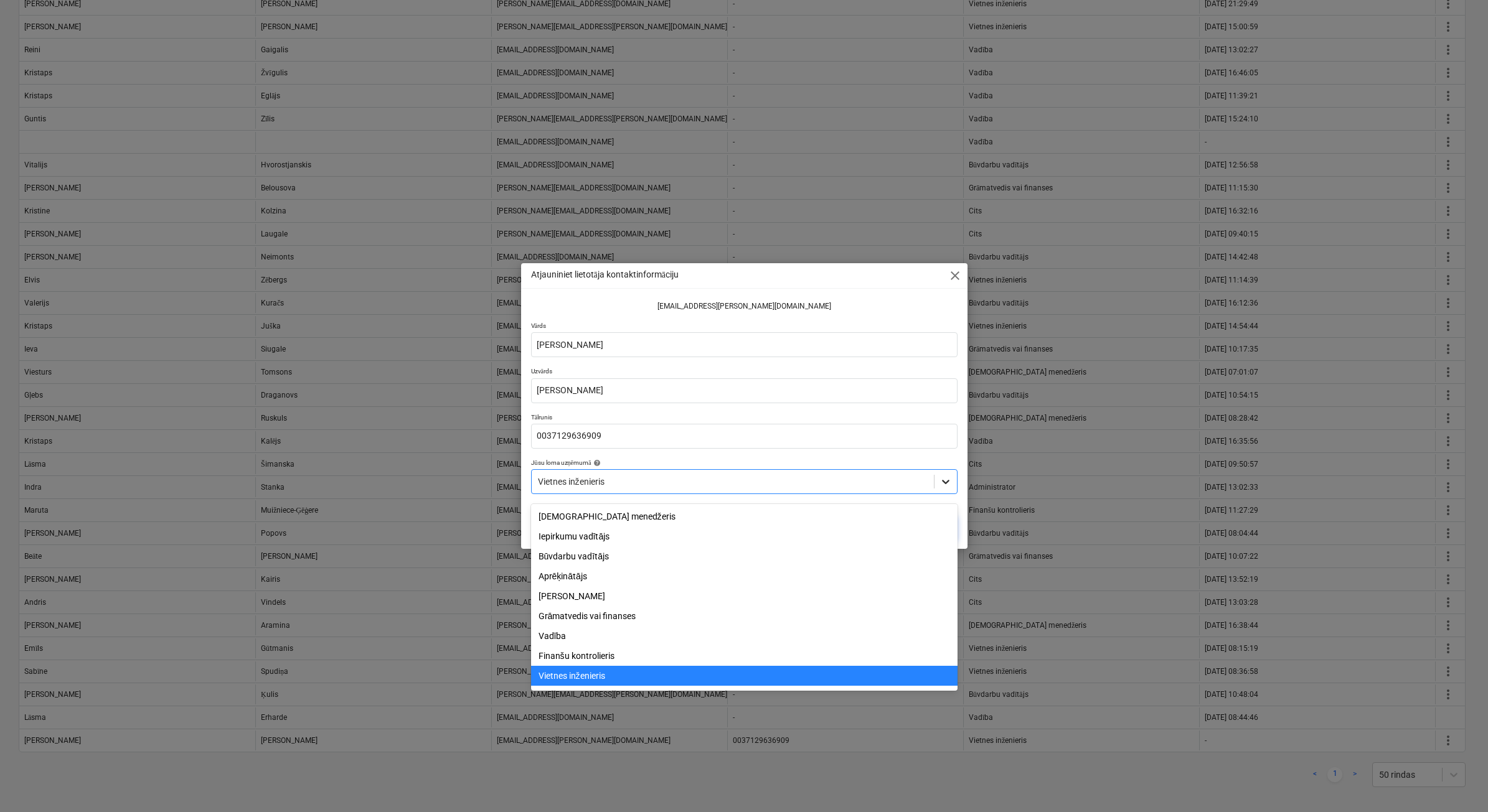
click at [944, 484] on icon at bounding box center [945, 482] width 12 height 12
click at [655, 531] on div "Iepirkumu vadītājs" at bounding box center [744, 536] width 426 height 20
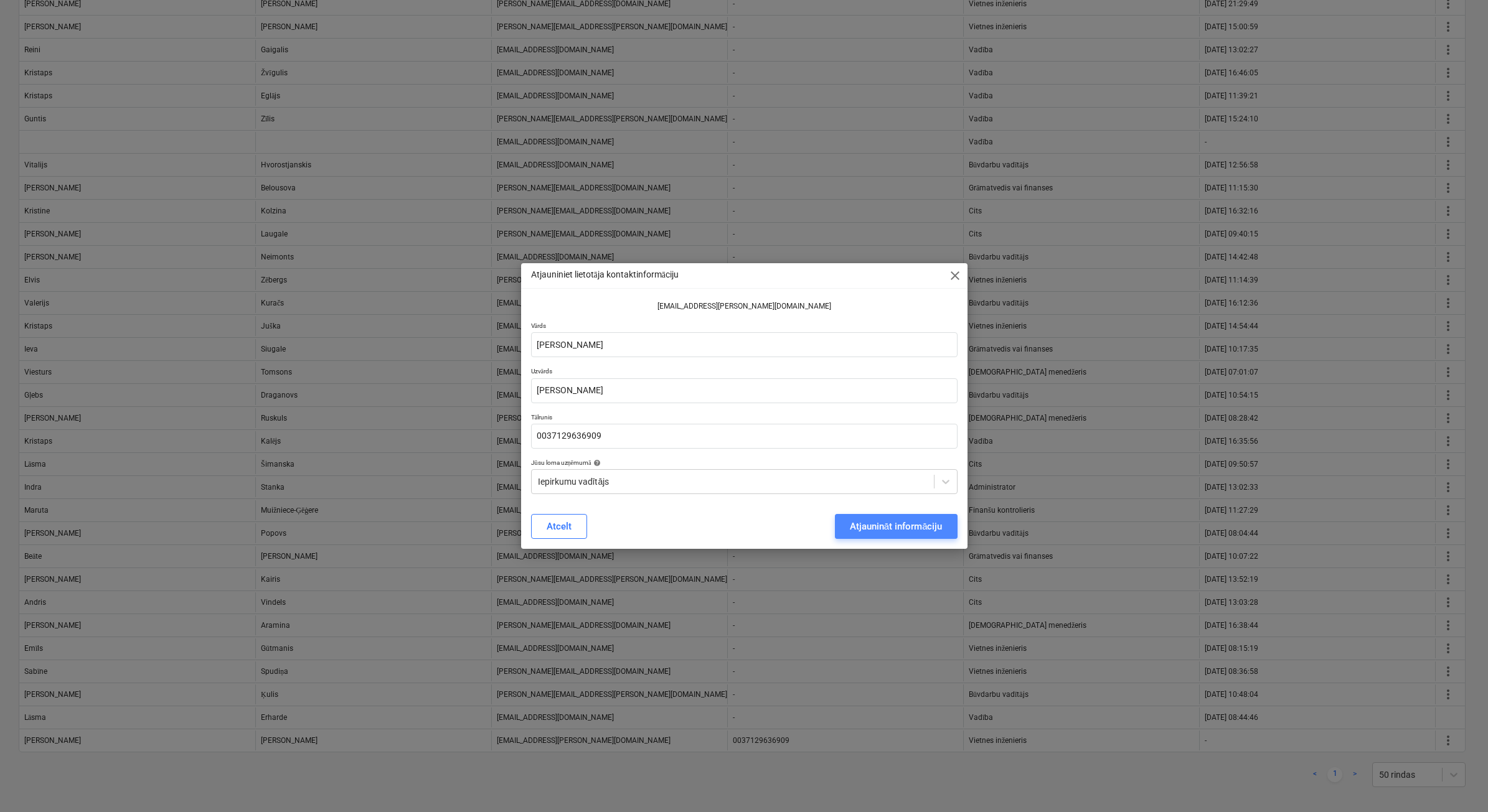
click at [913, 527] on div "Atjaunināt informāciju" at bounding box center [896, 526] width 93 height 16
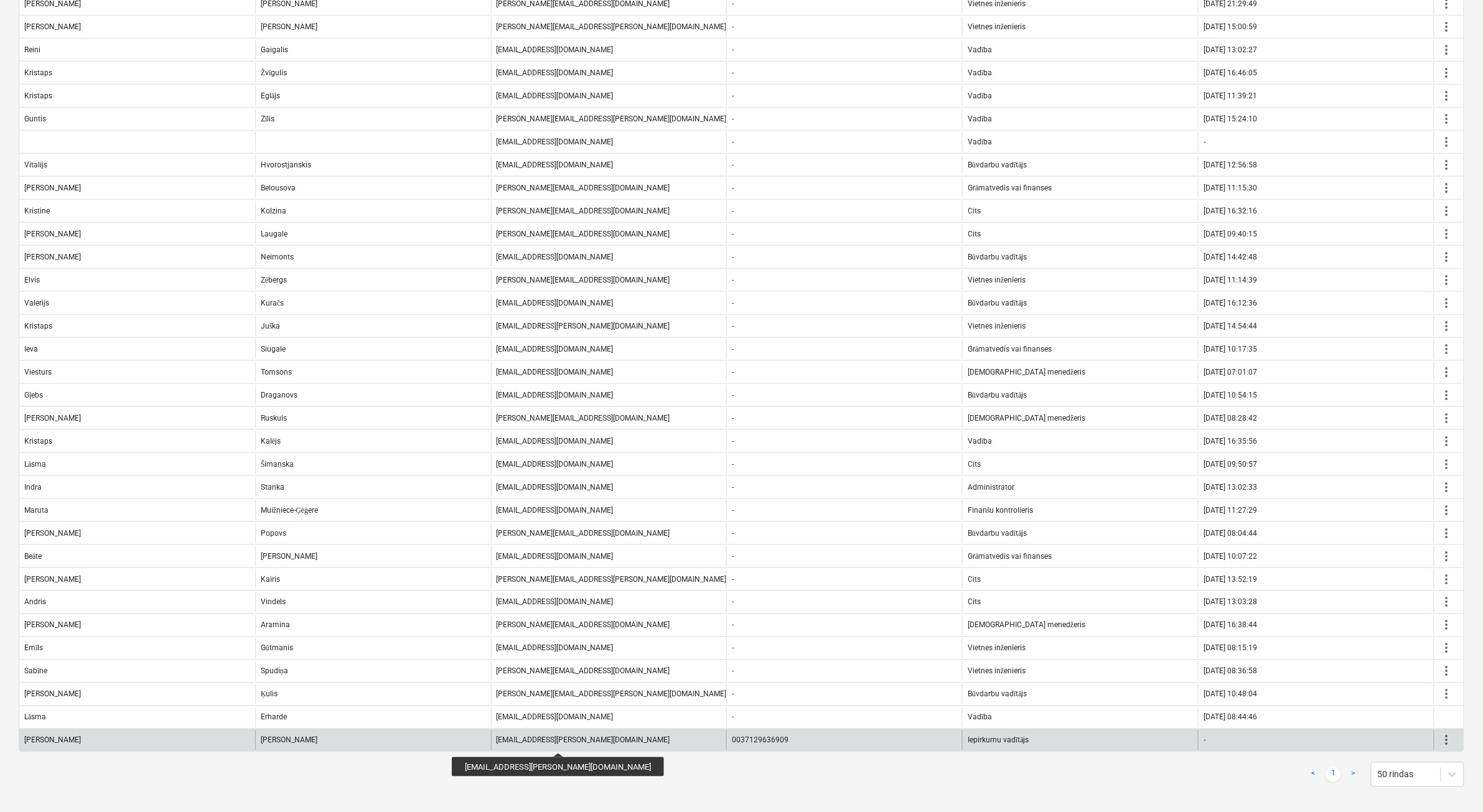
click at [515, 742] on div "[EMAIL_ADDRESS][PERSON_NAME][DOMAIN_NAME]" at bounding box center [583, 740] width 173 height 9
click at [515, 741] on div "[EMAIL_ADDRESS][PERSON_NAME][DOMAIN_NAME]" at bounding box center [583, 740] width 173 height 9
click at [1442, 740] on span "more_vert" at bounding box center [1447, 740] width 15 height 15
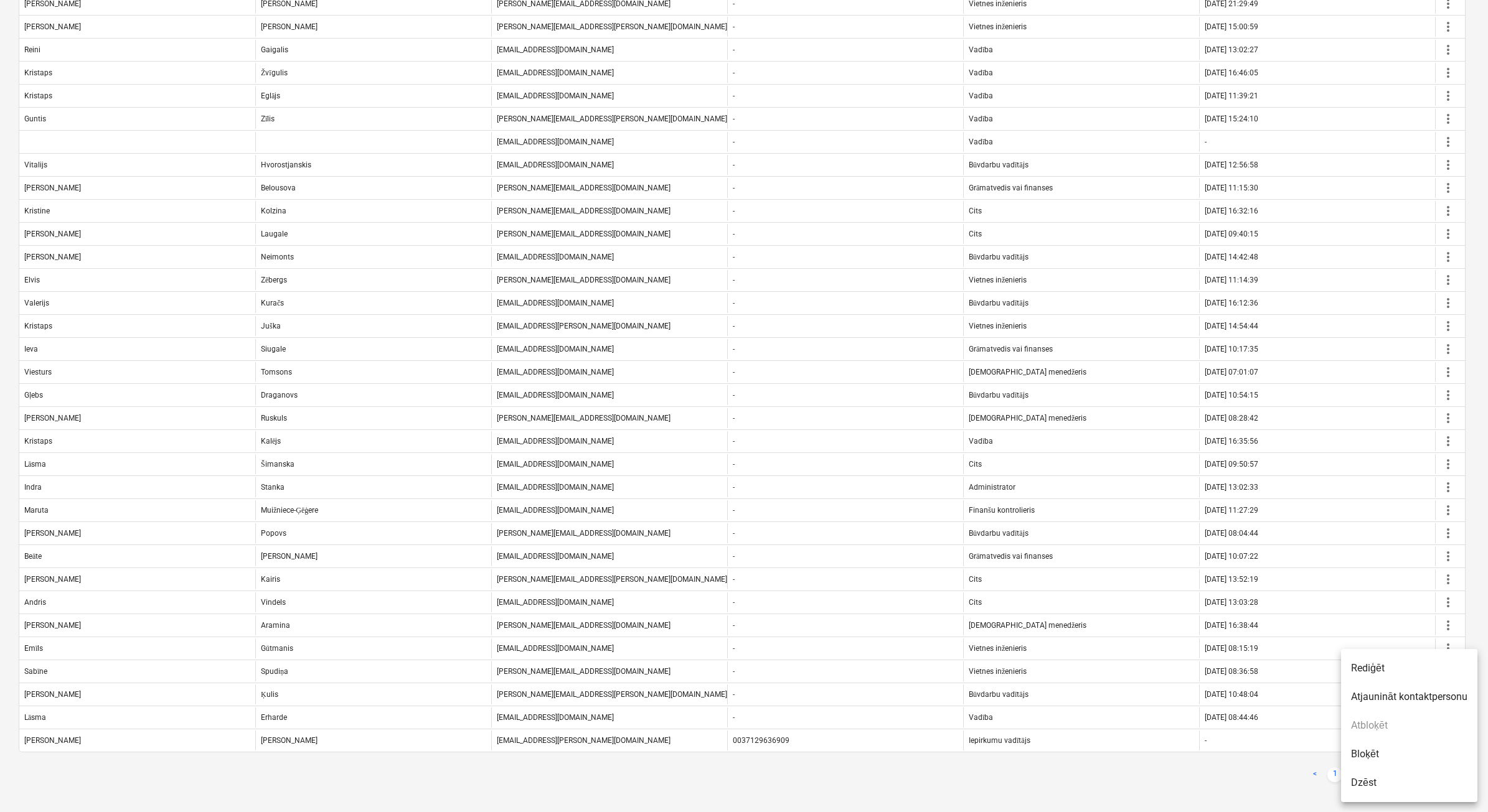
click at [1474, 243] on div at bounding box center [744, 406] width 1488 height 812
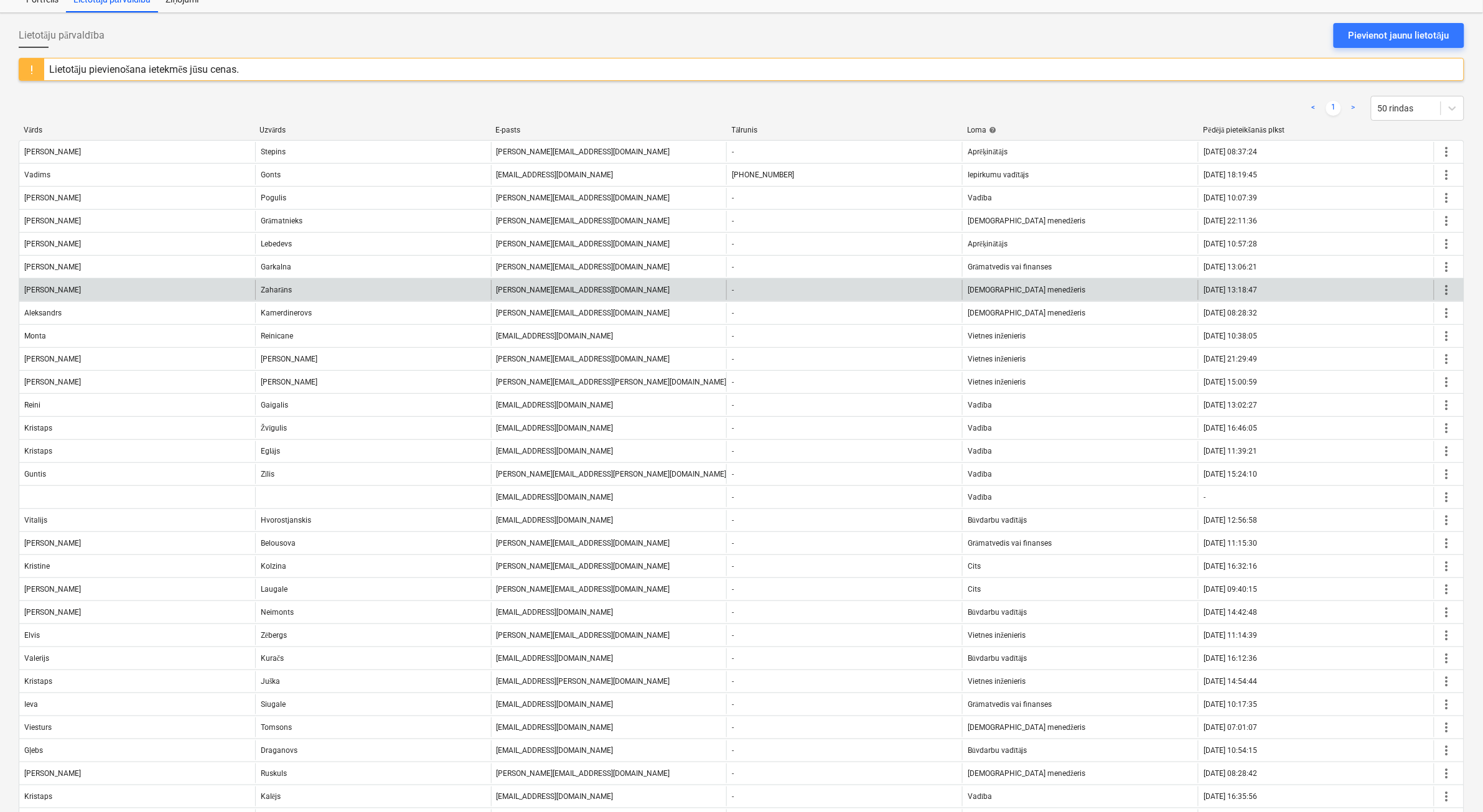
scroll to position [0, 0]
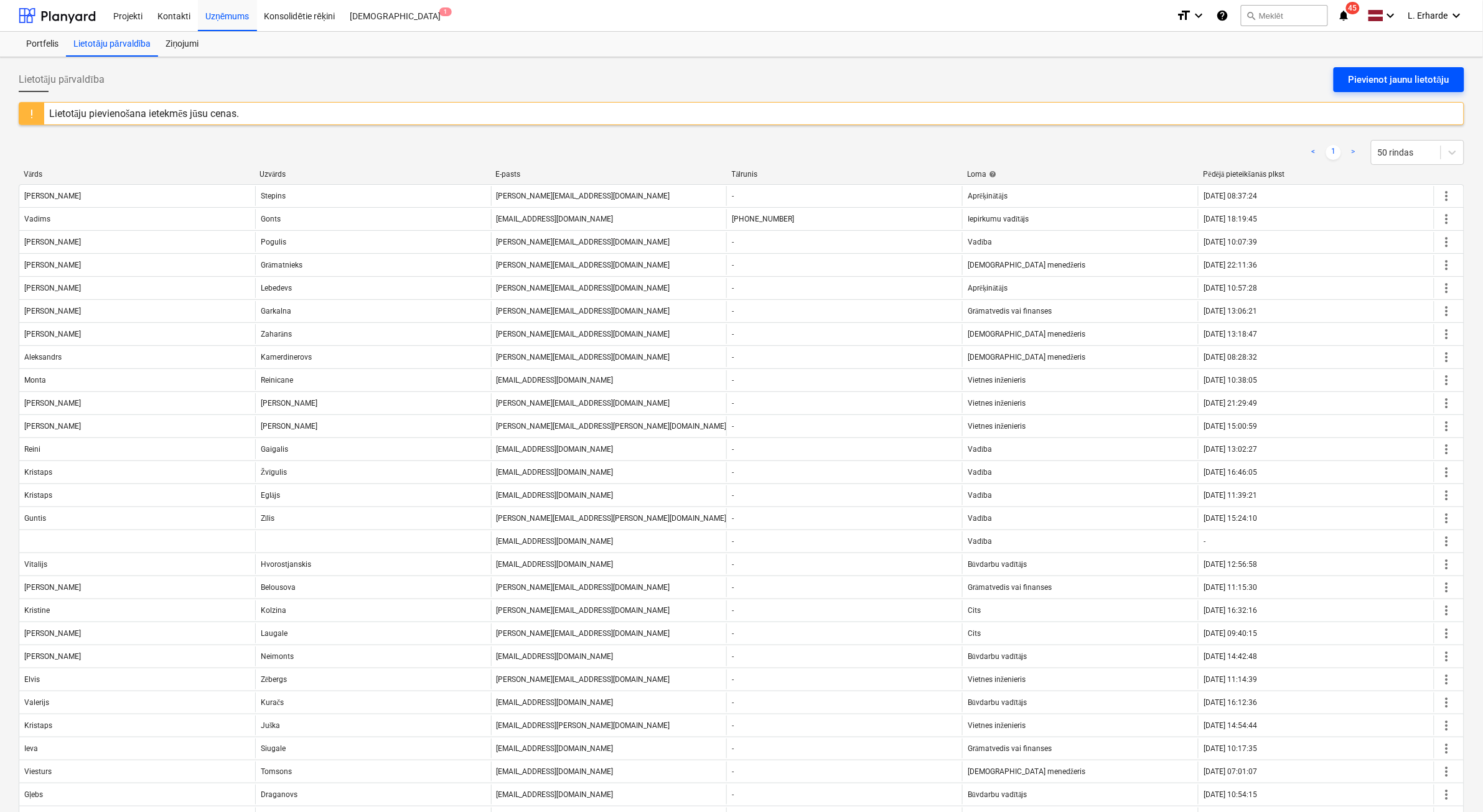
click at [1392, 75] on div "Pievienot jaunu lietotāju" at bounding box center [1399, 80] width 101 height 16
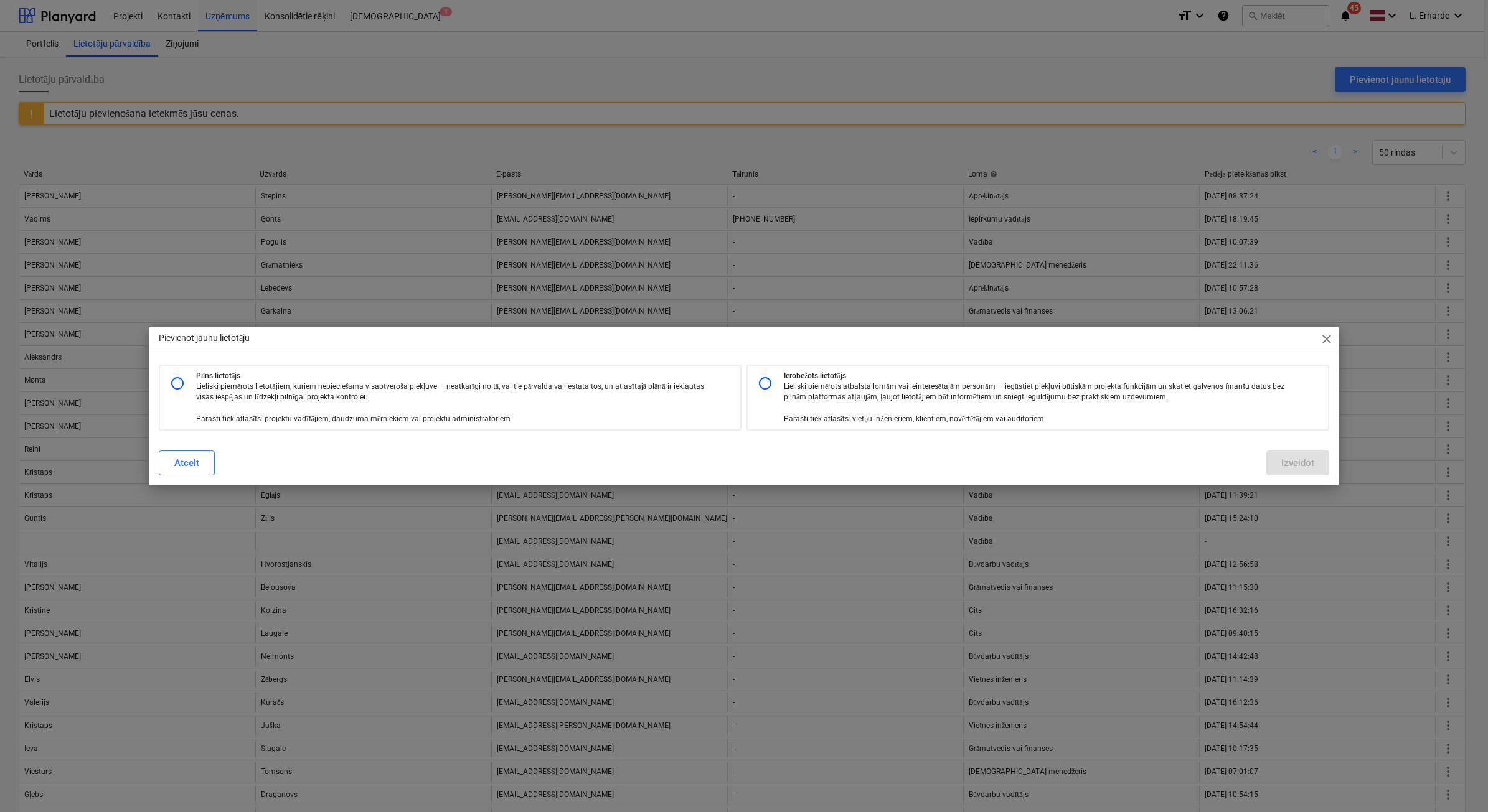
click at [873, 387] on p "Lieliski piemērots atbalsta lomām vai ieinteresētajām personām — iegūstiet piek…" at bounding box center [1043, 402] width 519 height 43
radio input "true"
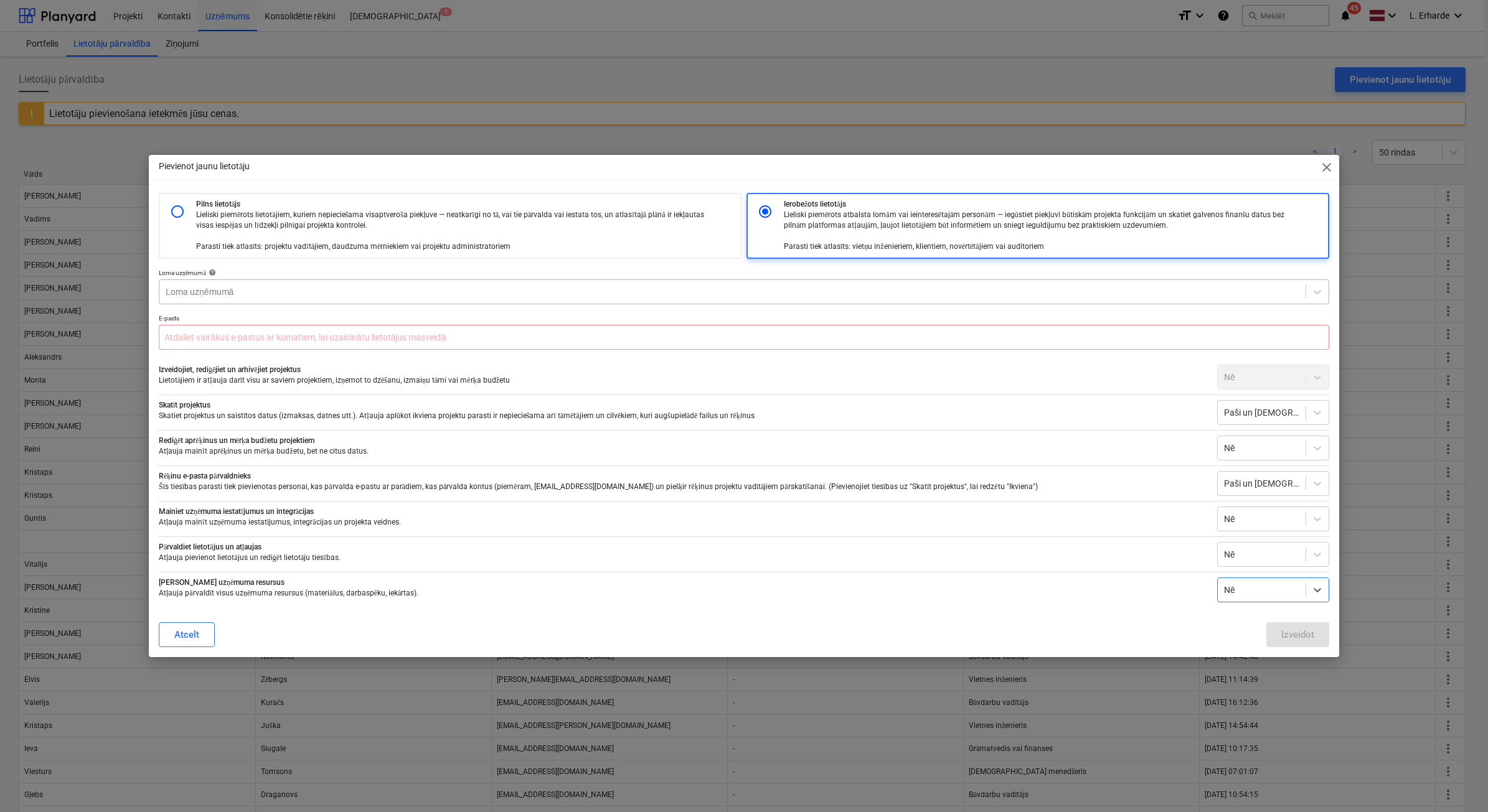
click at [334, 283] on div "Loma uzņēmumā" at bounding box center [732, 292] width 1146 height 18
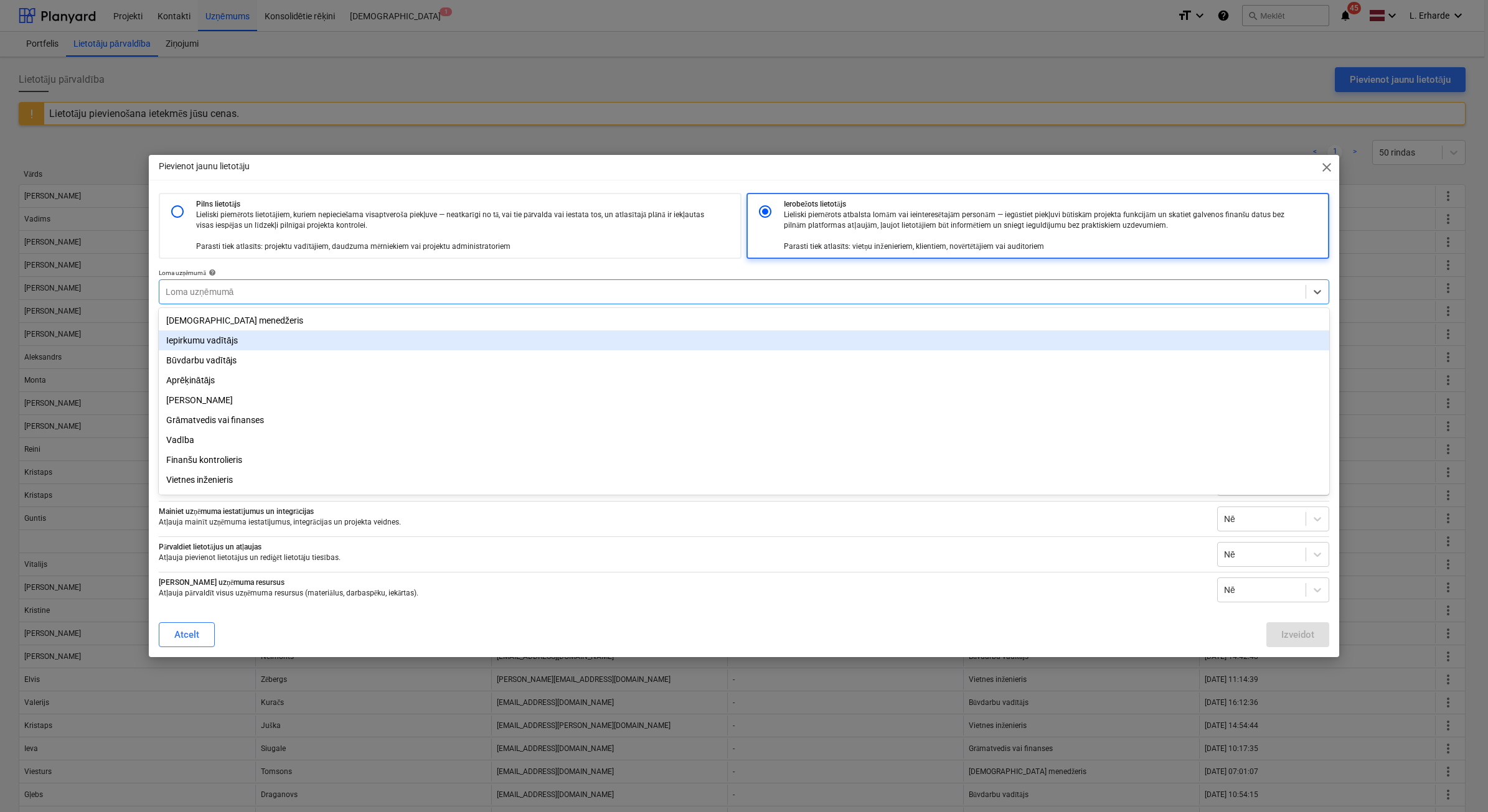
click at [275, 348] on div "Iepirkumu vadītājs" at bounding box center [743, 340] width 1170 height 20
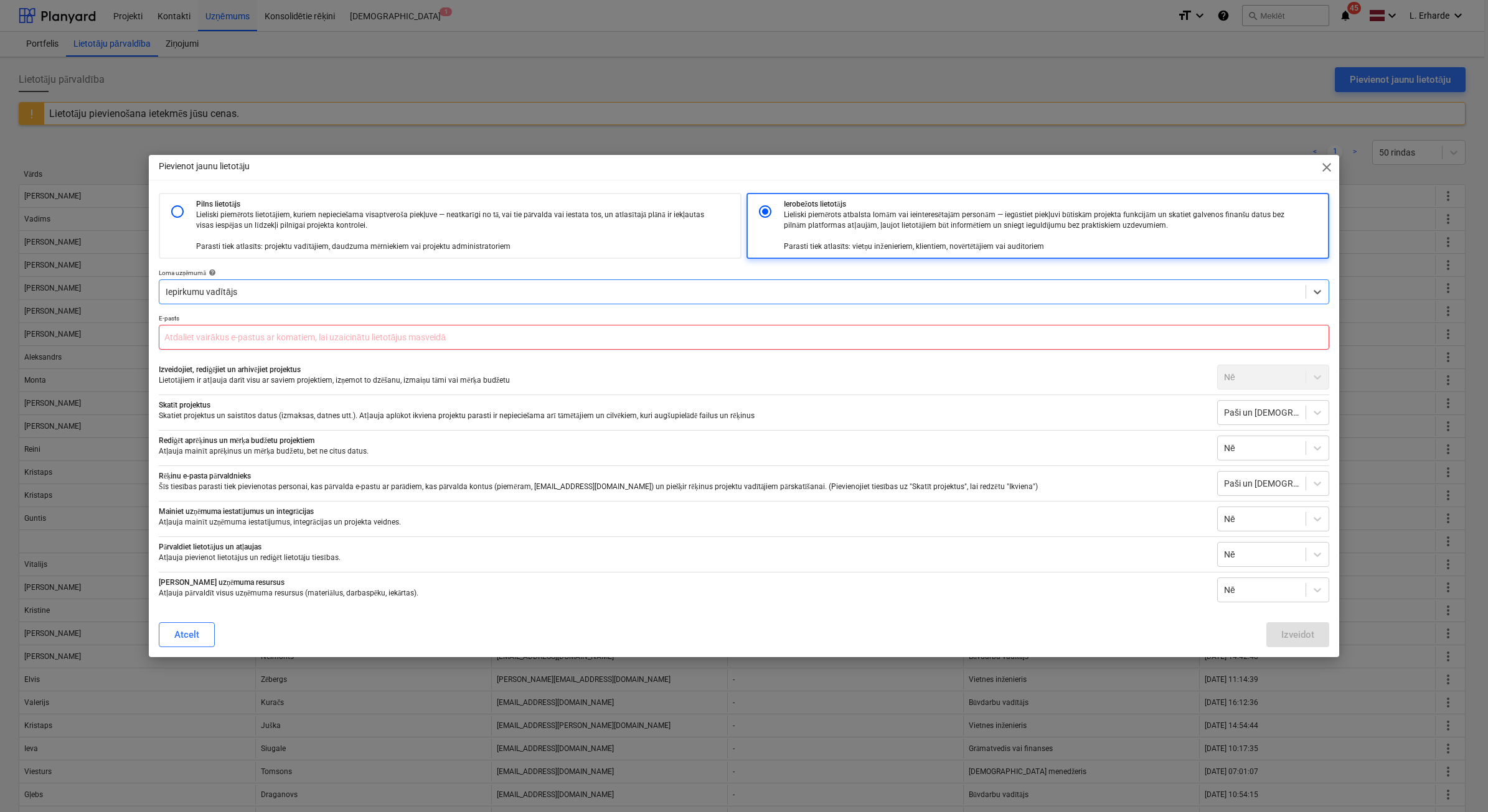
drag, startPoint x: 285, startPoint y: 337, endPoint x: 353, endPoint y: 336, distance: 68.0
click at [285, 337] on input "text" at bounding box center [743, 337] width 1170 height 25
click at [469, 330] on input "[EMAIL_ADDRESS][DOMAIN_NAME]" at bounding box center [743, 337] width 1170 height 25
click at [471, 330] on input "[EMAIL_ADDRESS][DOMAIN_NAME]" at bounding box center [743, 337] width 1170 height 25
click at [471, 331] on input "[EMAIL_ADDRESS][DOMAIN_NAME]" at bounding box center [743, 337] width 1170 height 25
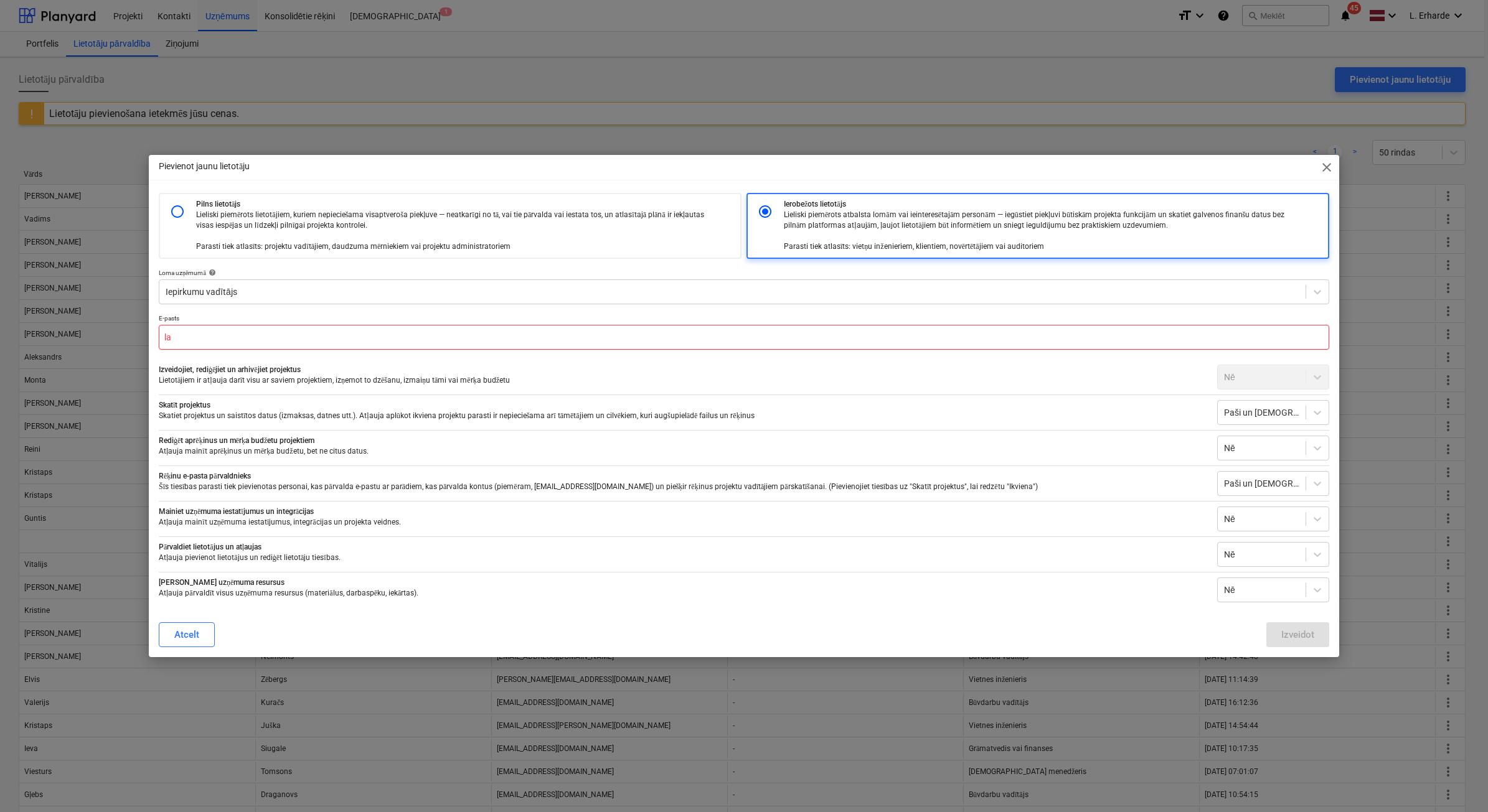
type input "l"
click at [493, 328] on input "text" at bounding box center [743, 337] width 1170 height 25
drag, startPoint x: 102, startPoint y: 331, endPoint x: 81, endPoint y: 330, distance: 21.0
click at [82, 330] on div "Pievienot jaunu lietotāju close Pilns lietotājs Lieliski piemērots lietotājiem,…" at bounding box center [744, 406] width 1488 height 812
type input "[PERSON_NAME][EMAIL_ADDRESS][DOMAIN_NAME]"
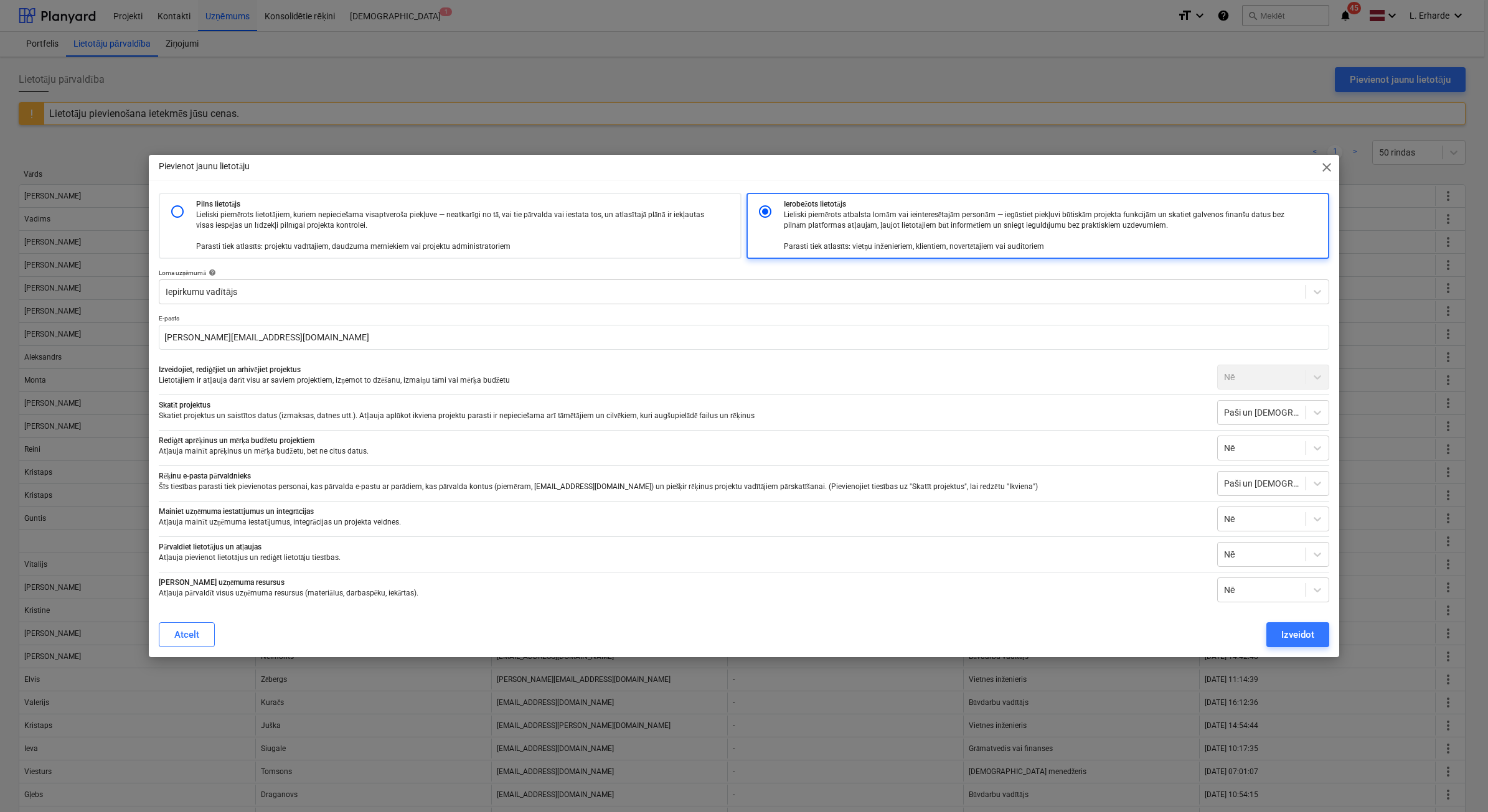
click at [1320, 377] on div "Nē" at bounding box center [1273, 377] width 112 height 25
drag, startPoint x: 1320, startPoint y: 377, endPoint x: 1312, endPoint y: 411, distance: 34.9
click at [1312, 411] on icon at bounding box center [1317, 412] width 12 height 12
click at [1247, 458] on div "Visiem" at bounding box center [1273, 461] width 112 height 20
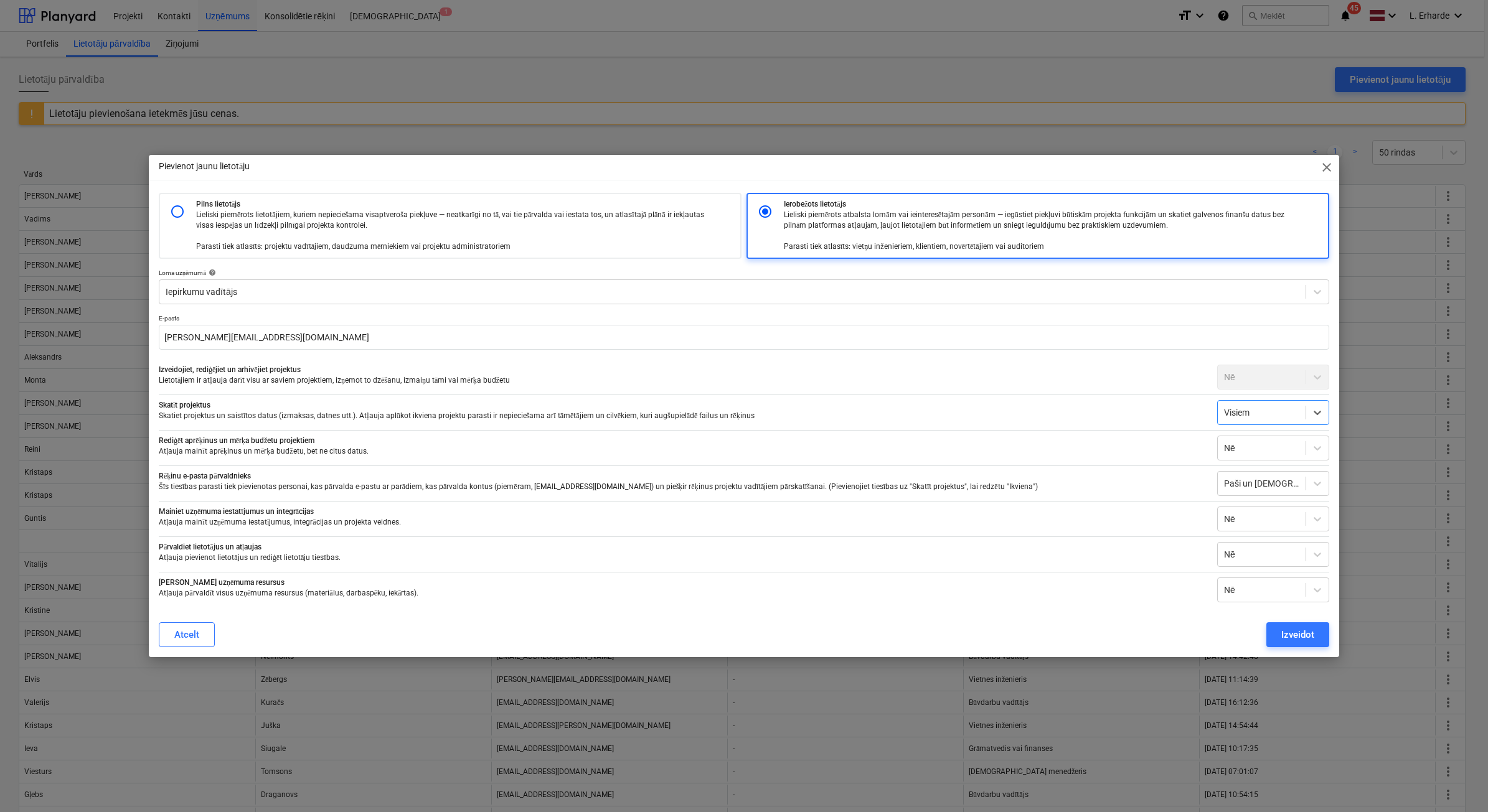
click at [1320, 374] on div "Nē" at bounding box center [1273, 377] width 112 height 25
click at [1303, 632] on div "Izveidot" at bounding box center [1298, 635] width 33 height 16
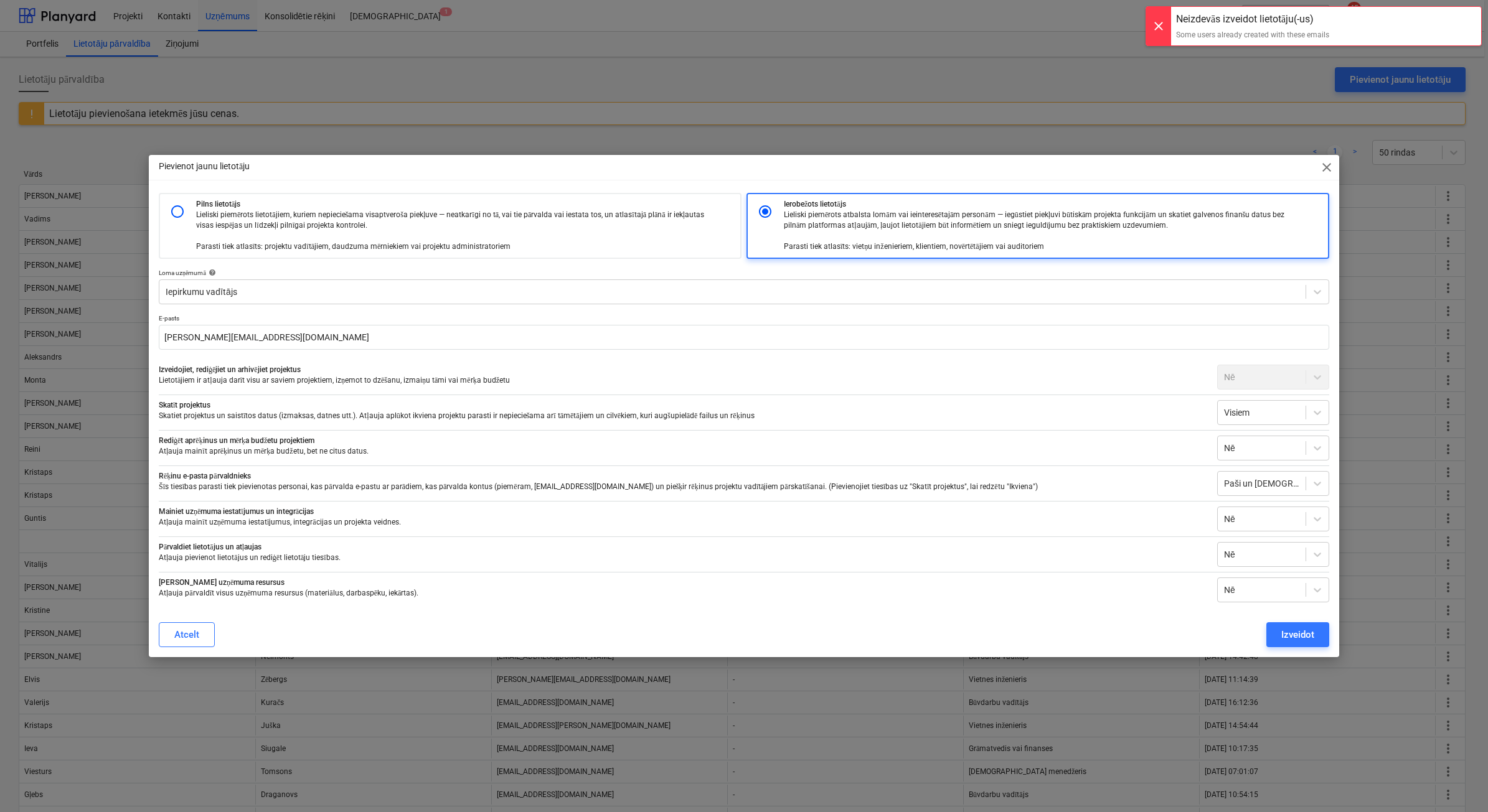
click at [1280, 85] on div "Pievienot jaunu lietotāju close Pilns lietotājs Lieliski piemērots lietotājiem,…" at bounding box center [744, 406] width 1488 height 812
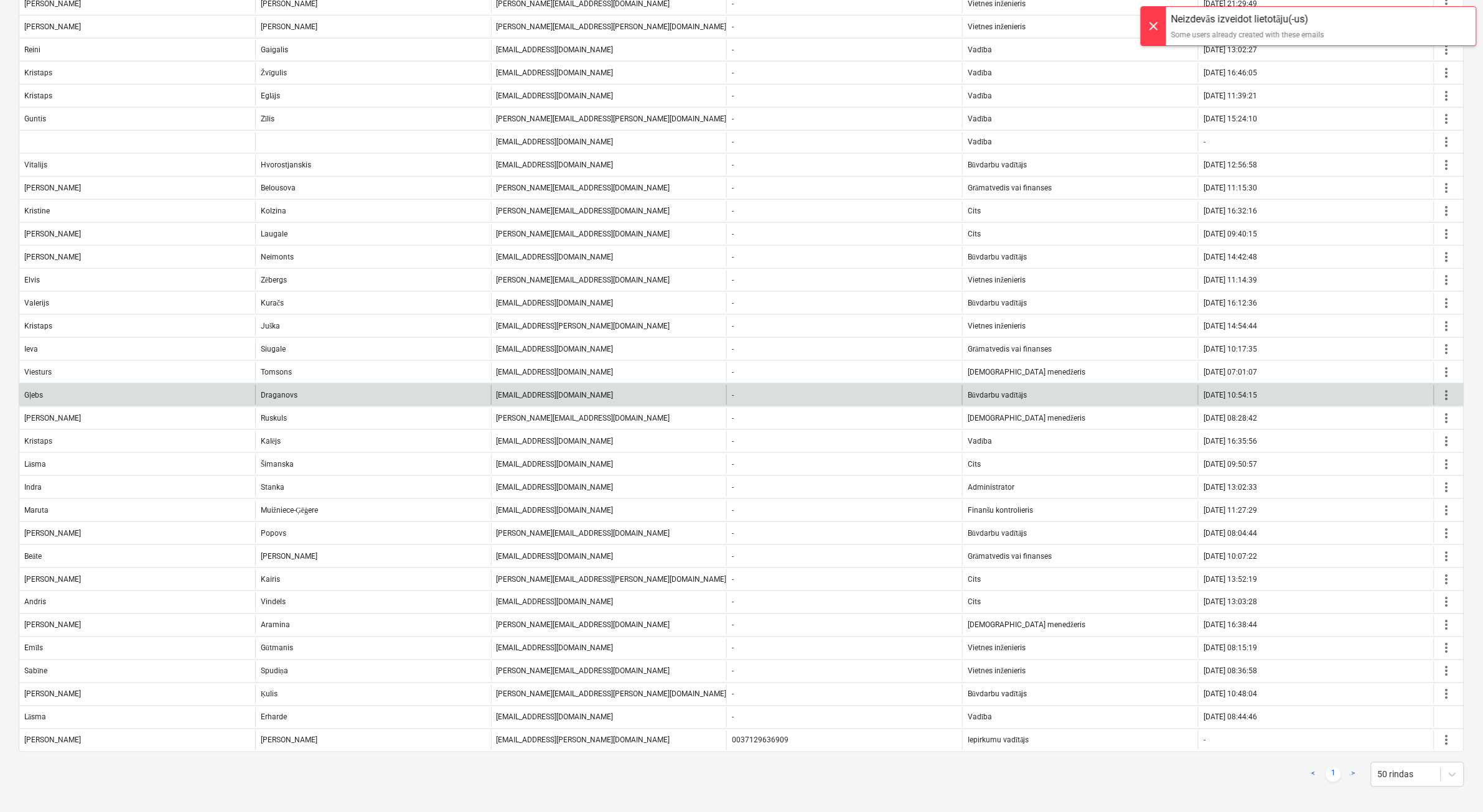
scroll to position [404, 0]
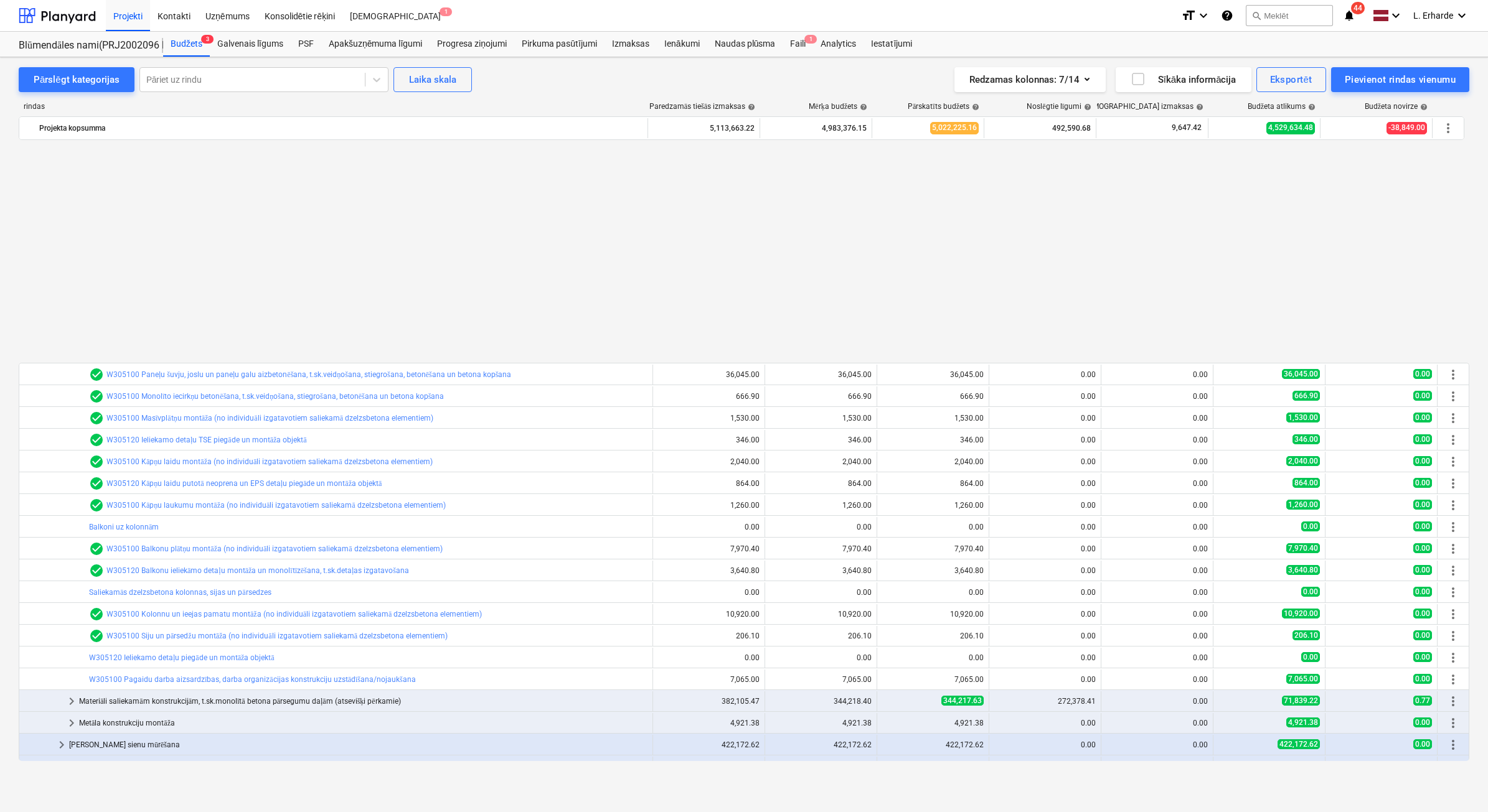
scroll to position [669, 0]
